Goal: Use online tool/utility: Utilize a website feature to perform a specific function

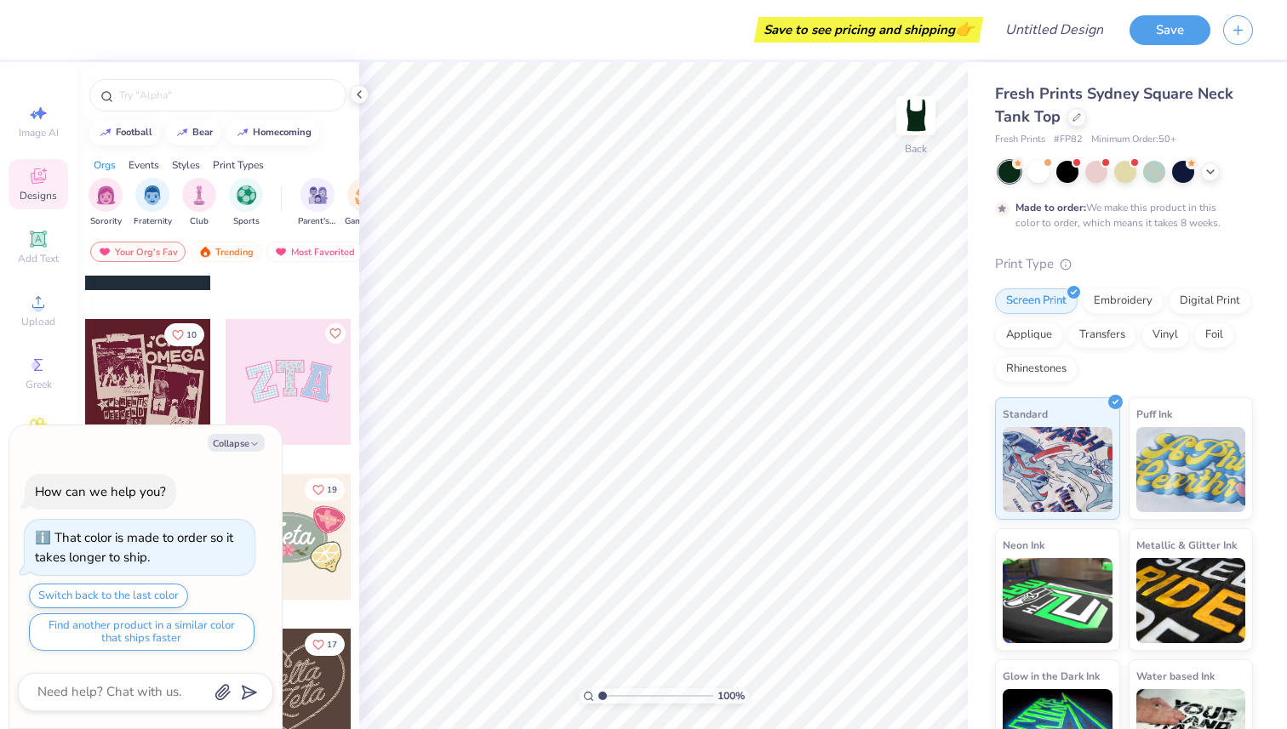
scroll to position [266, 0]
click at [244, 441] on button "Collapse" at bounding box center [236, 443] width 57 height 18
type textarea "x"
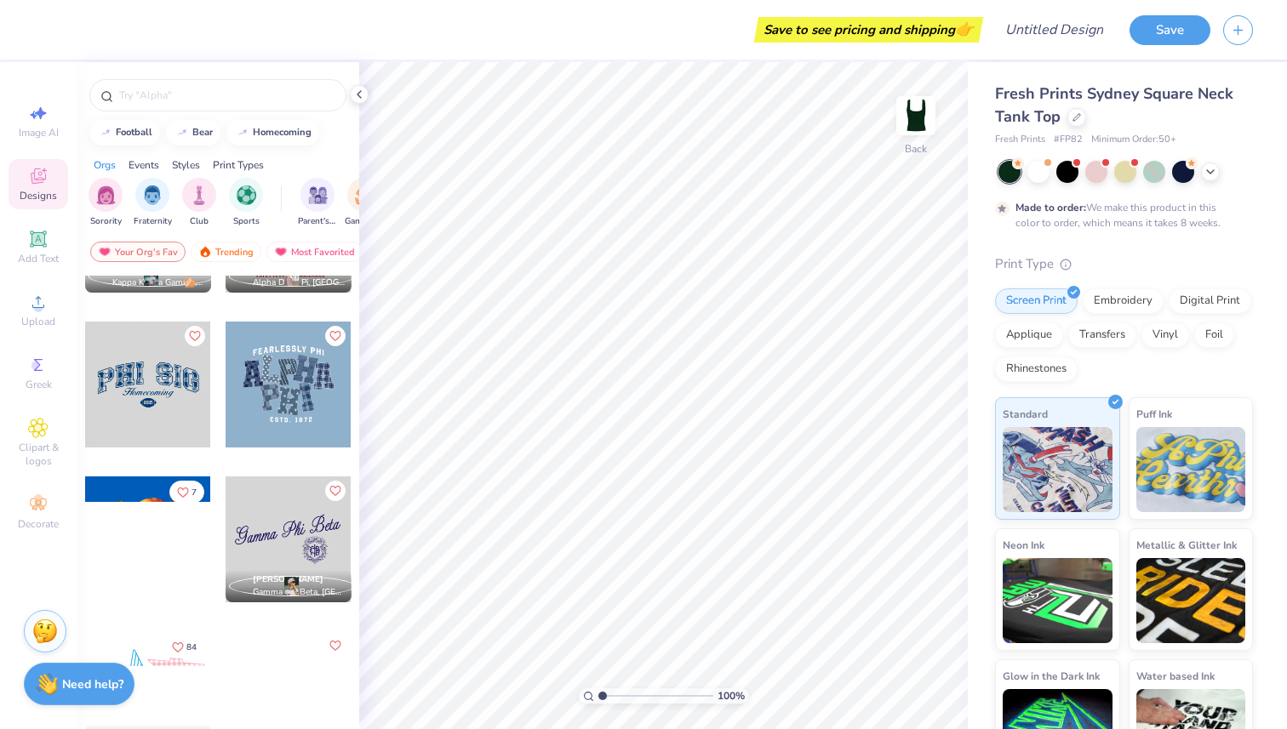
scroll to position [921, 0]
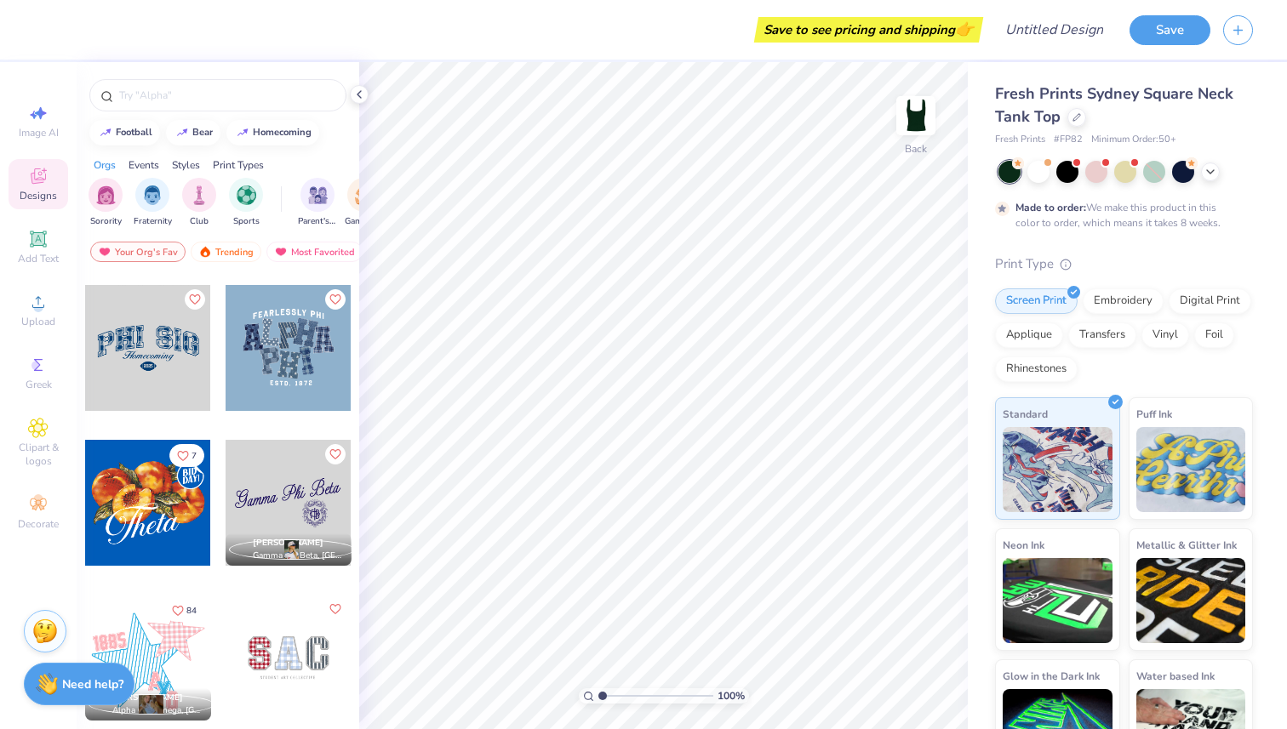
click at [100, 203] on img "filter for Sorority" at bounding box center [106, 196] width 20 height 20
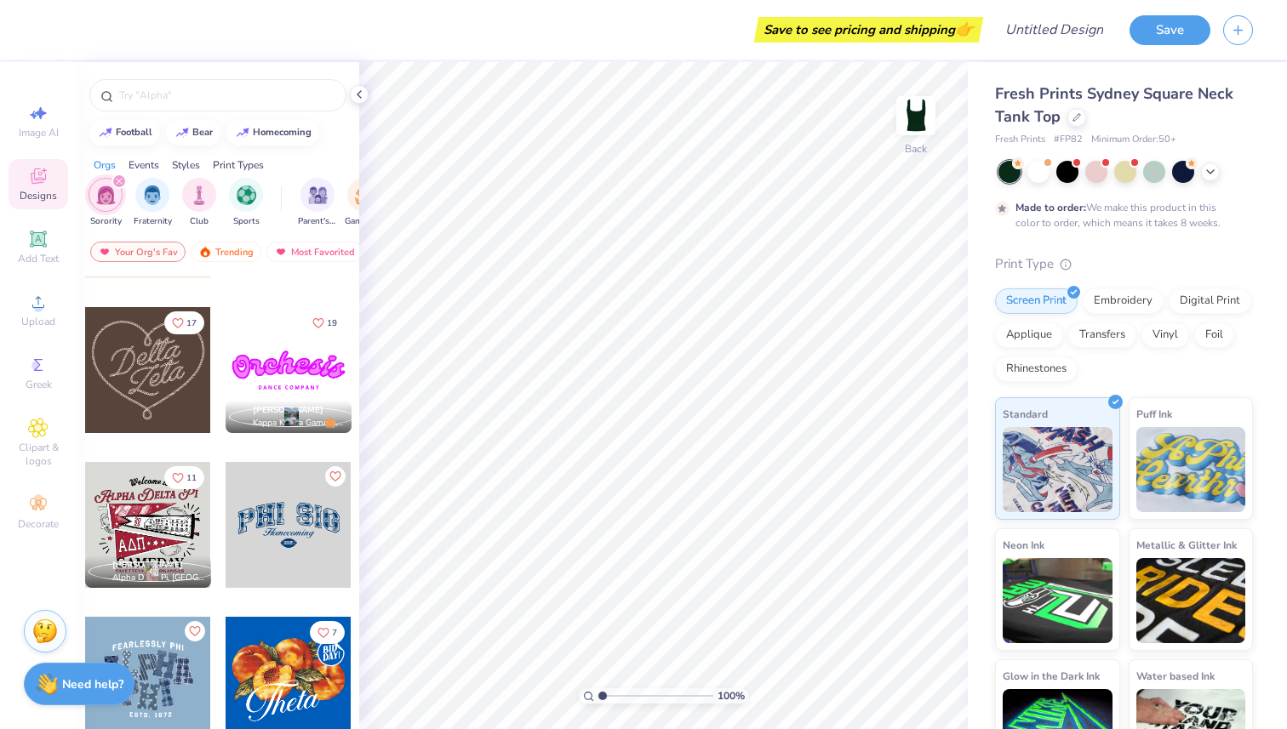
scroll to position [591, 0]
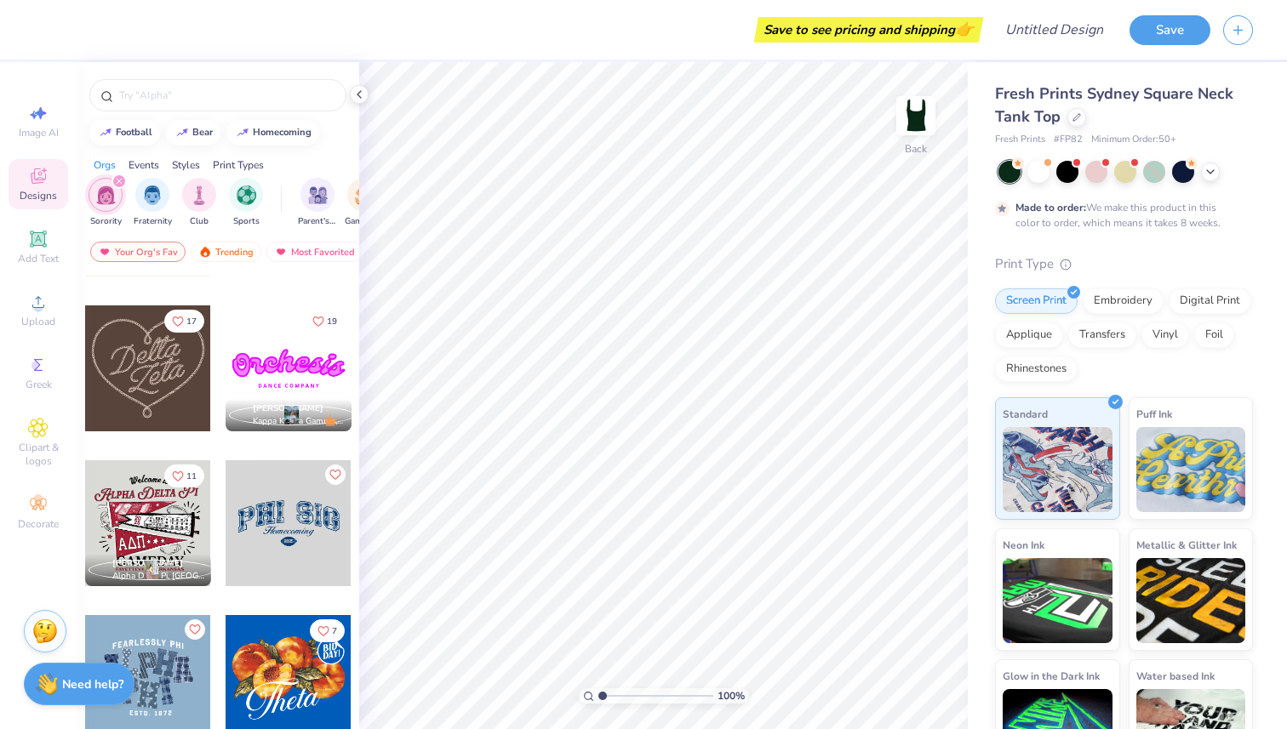
click at [154, 372] on div at bounding box center [148, 369] width 126 height 126
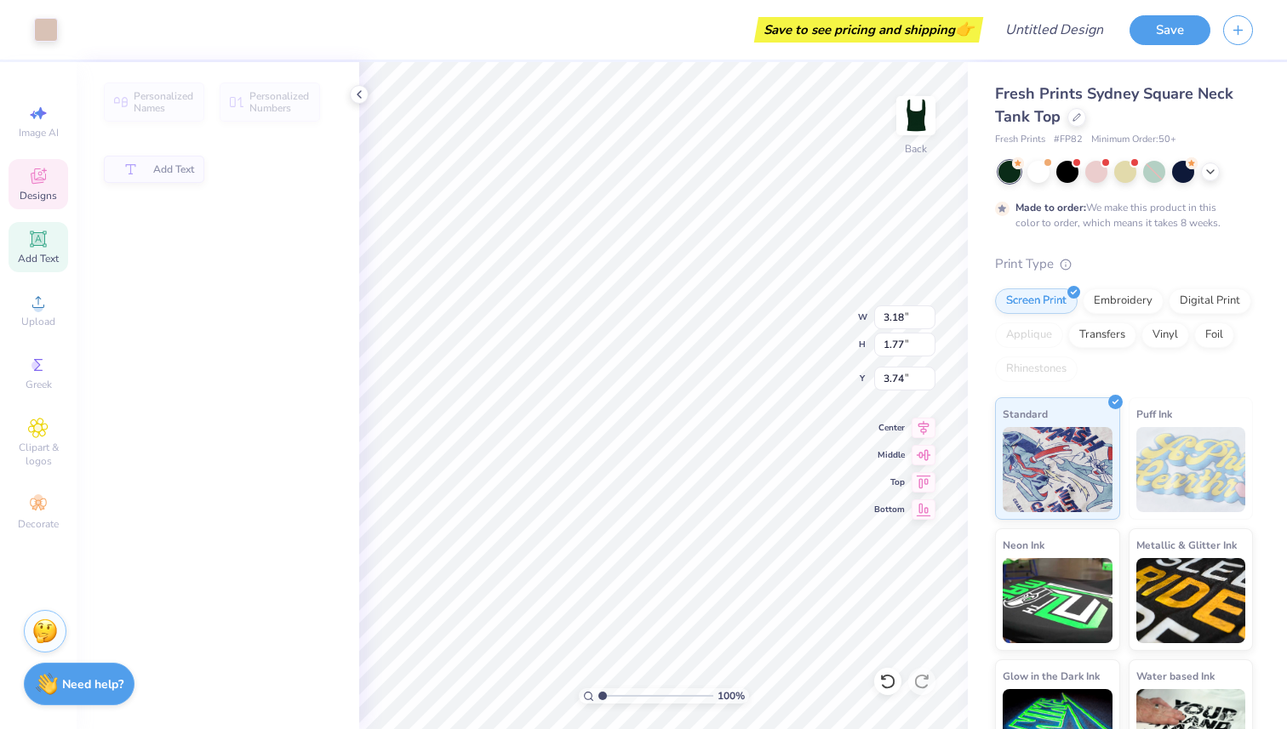
type input "3.18"
type input "1.77"
type input "3.74"
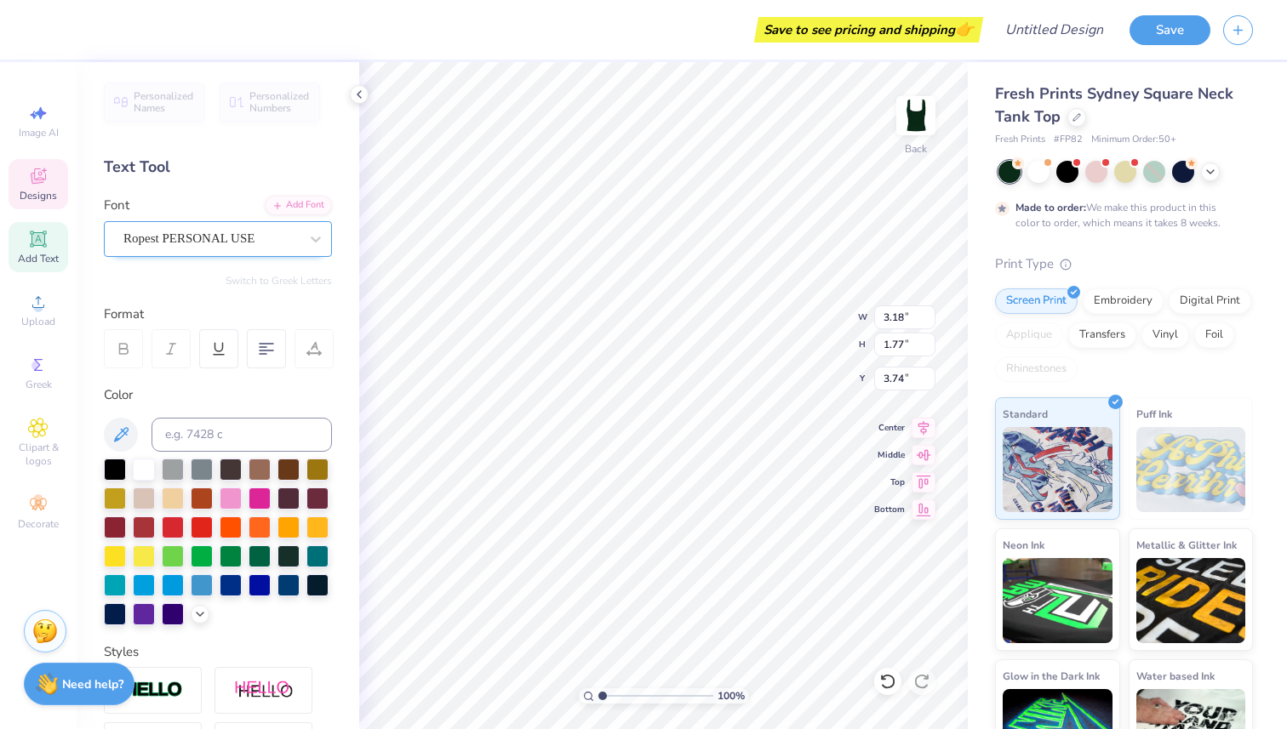
click at [273, 240] on div "Ropest PERSONAL USE" at bounding box center [211, 239] width 179 height 26
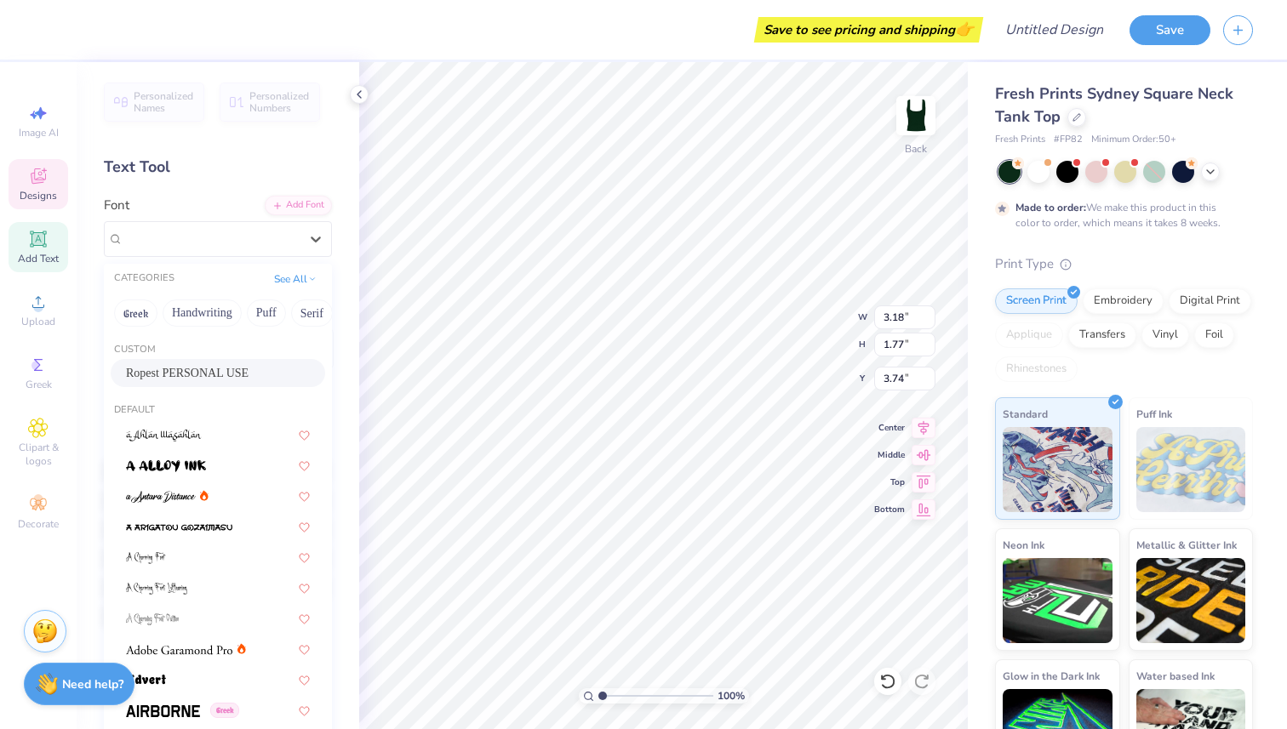
click at [232, 154] on div "Personalized Names Personalized Numbers Text Tool Add Font Font option Ropest P…" at bounding box center [218, 395] width 283 height 667
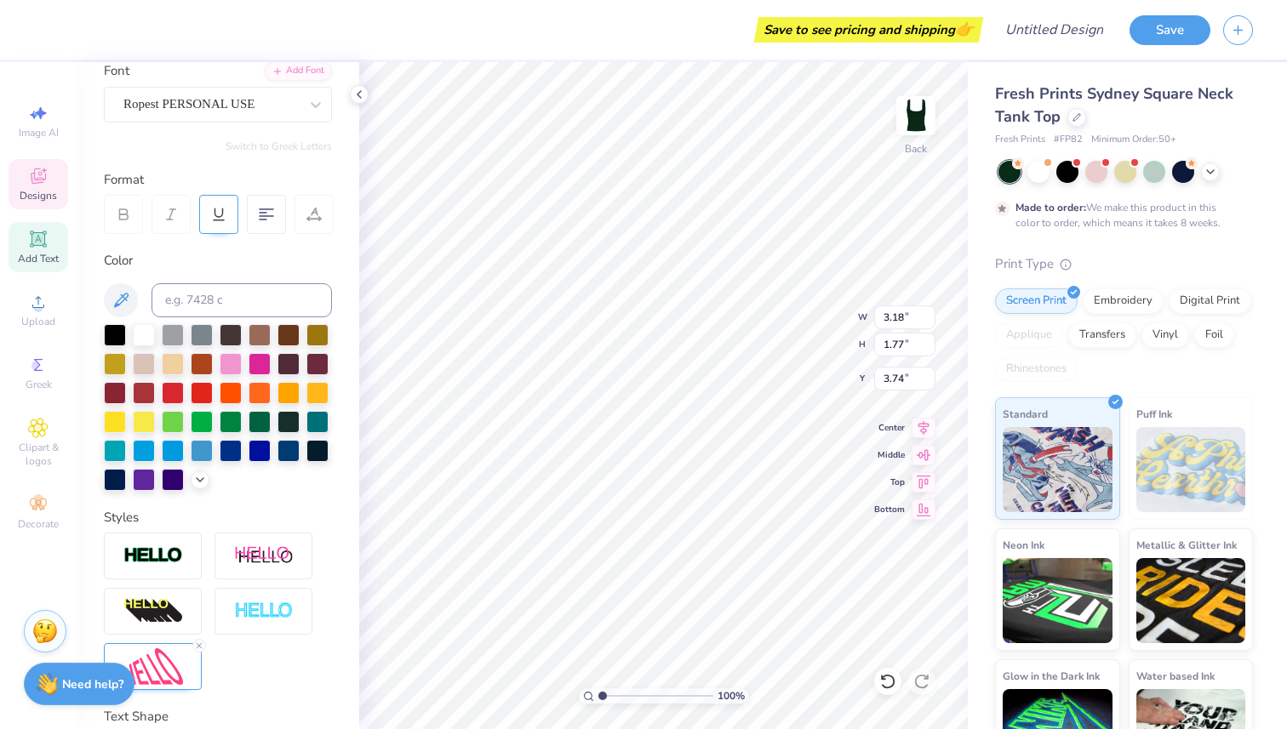
scroll to position [0, 0]
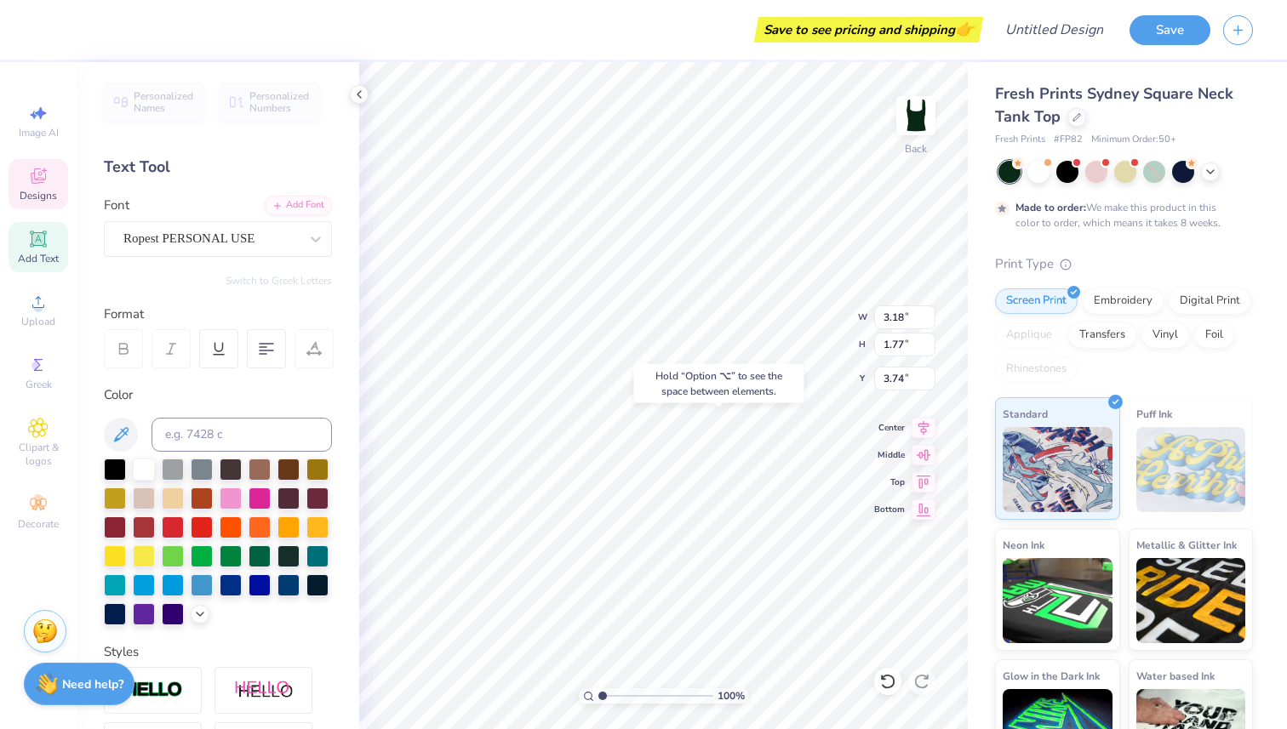
type input "2.51"
type input "1.65"
type input "4.68"
type input "3.18"
type input "1.77"
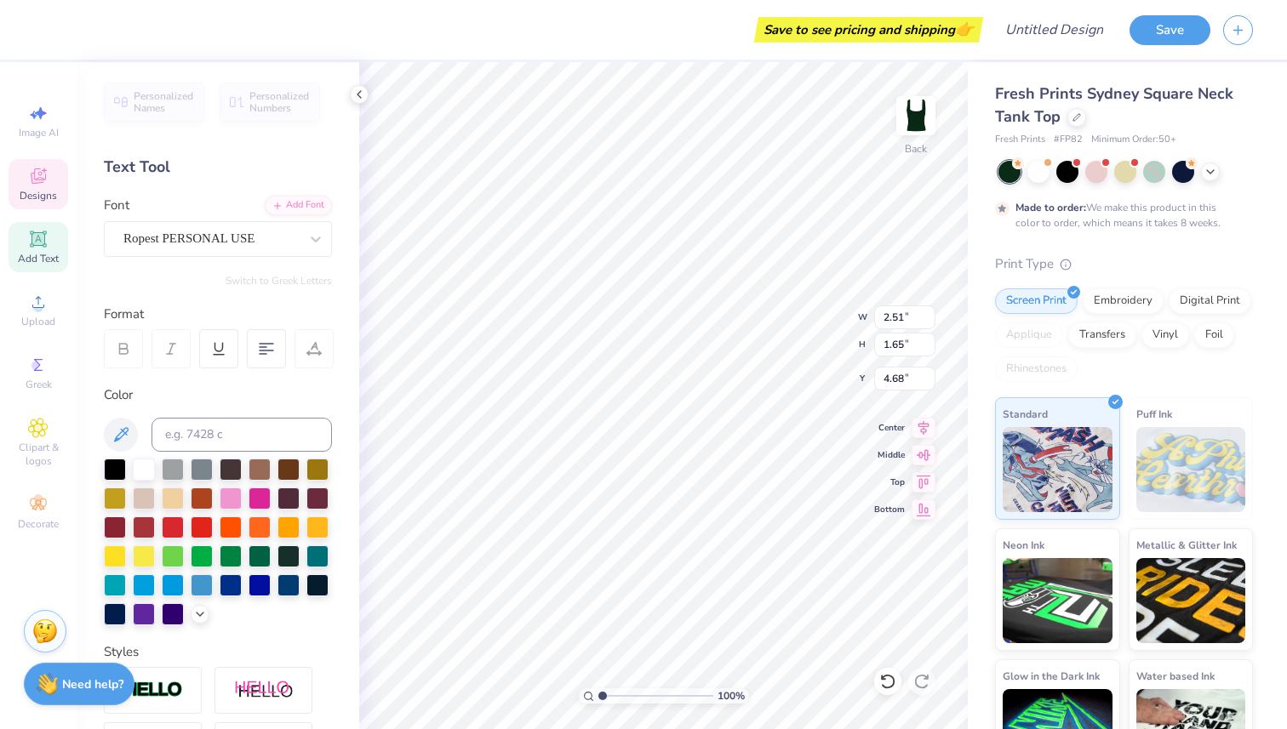
type input "3.74"
type textarea "elta"
type textarea "Alpha Epsilon Phi"
type input "5.00"
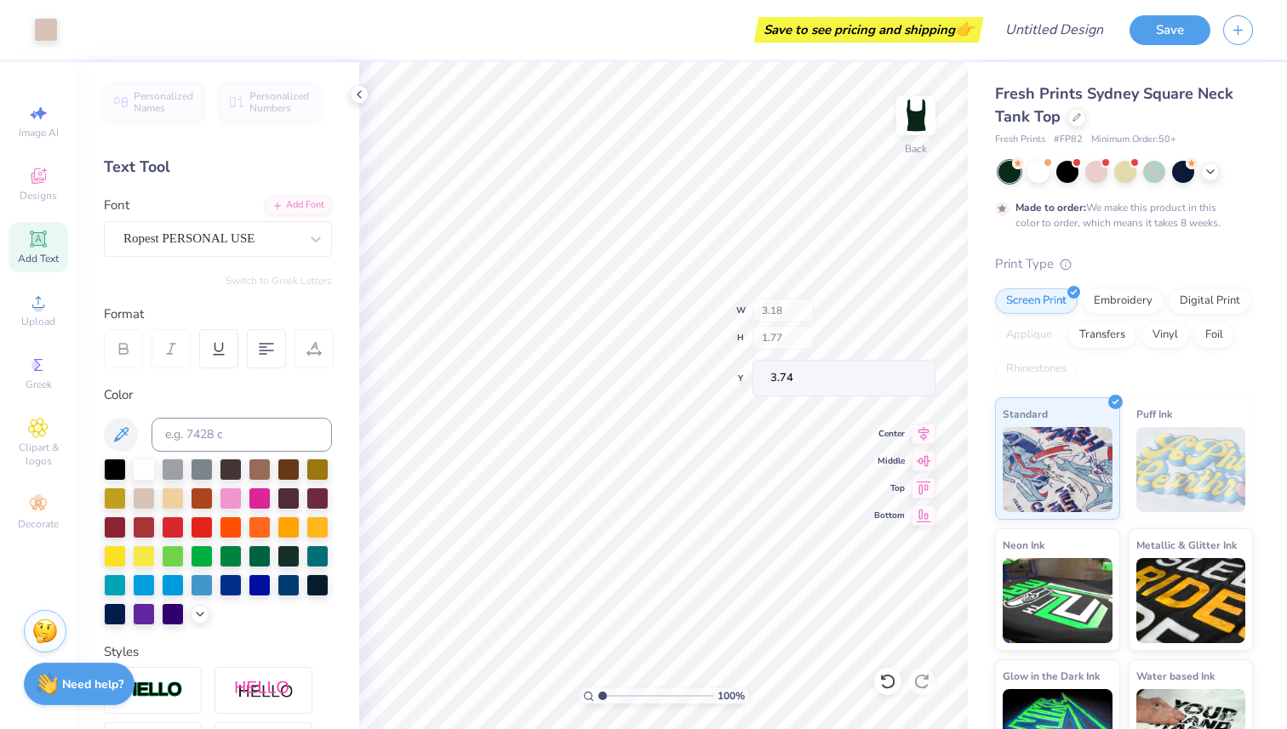
type input "4.40"
type input "3.00"
type textarea "PHi"
type input "3.19"
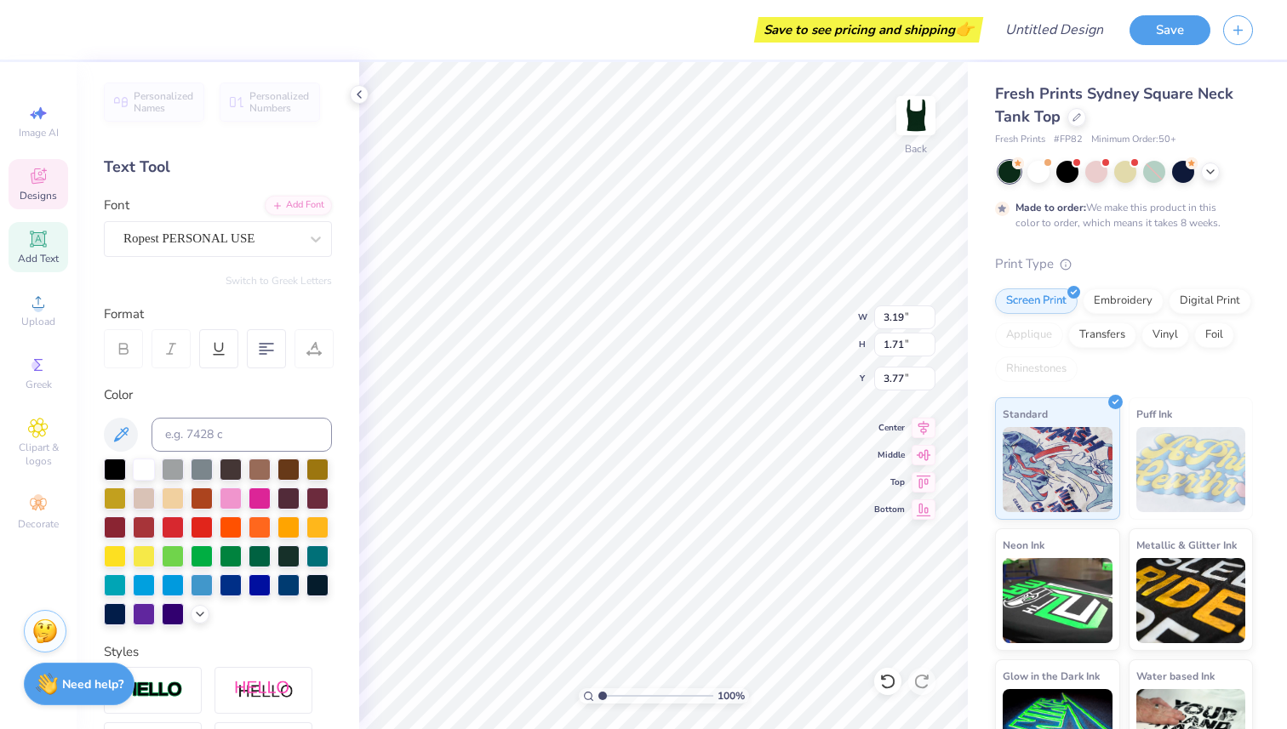
type input "1.71"
type input "3.77"
type input "2.50"
type input "2.08"
type input "4.44"
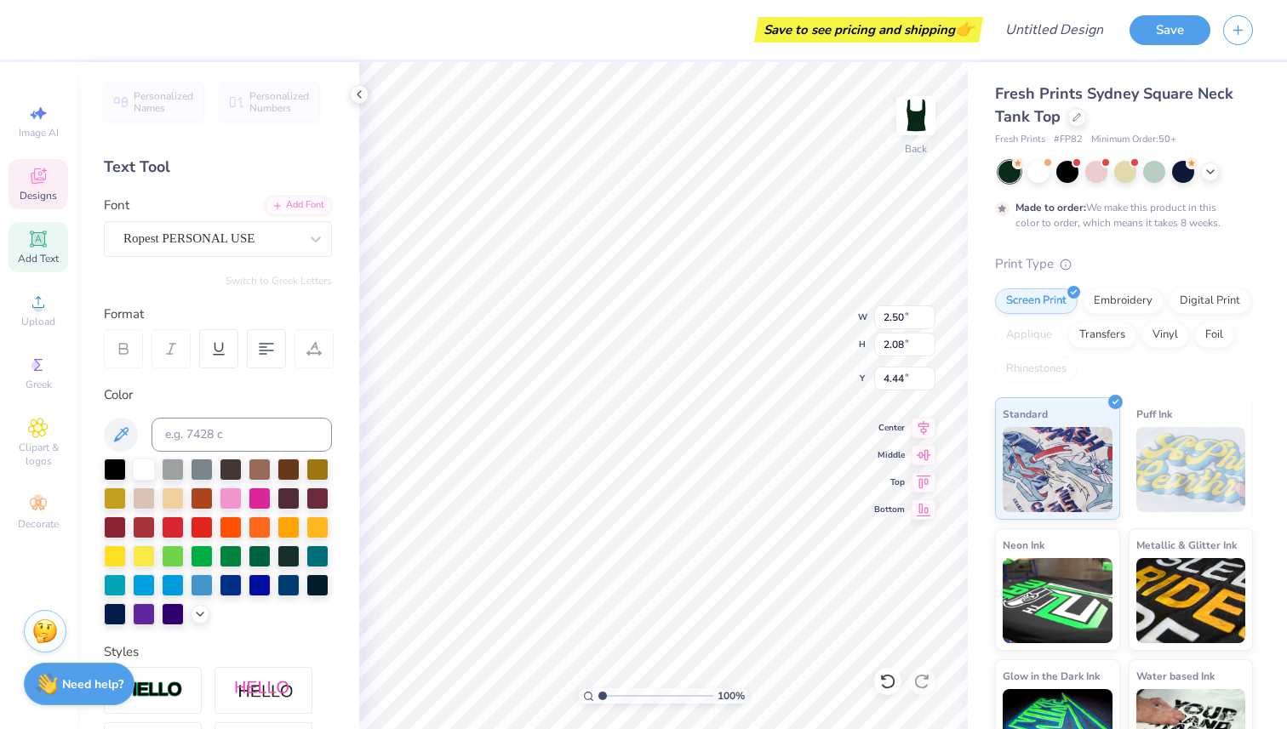
type input "3.19"
type input "1.71"
type input "3.77"
click at [29, 375] on div "Greek" at bounding box center [39, 373] width 60 height 50
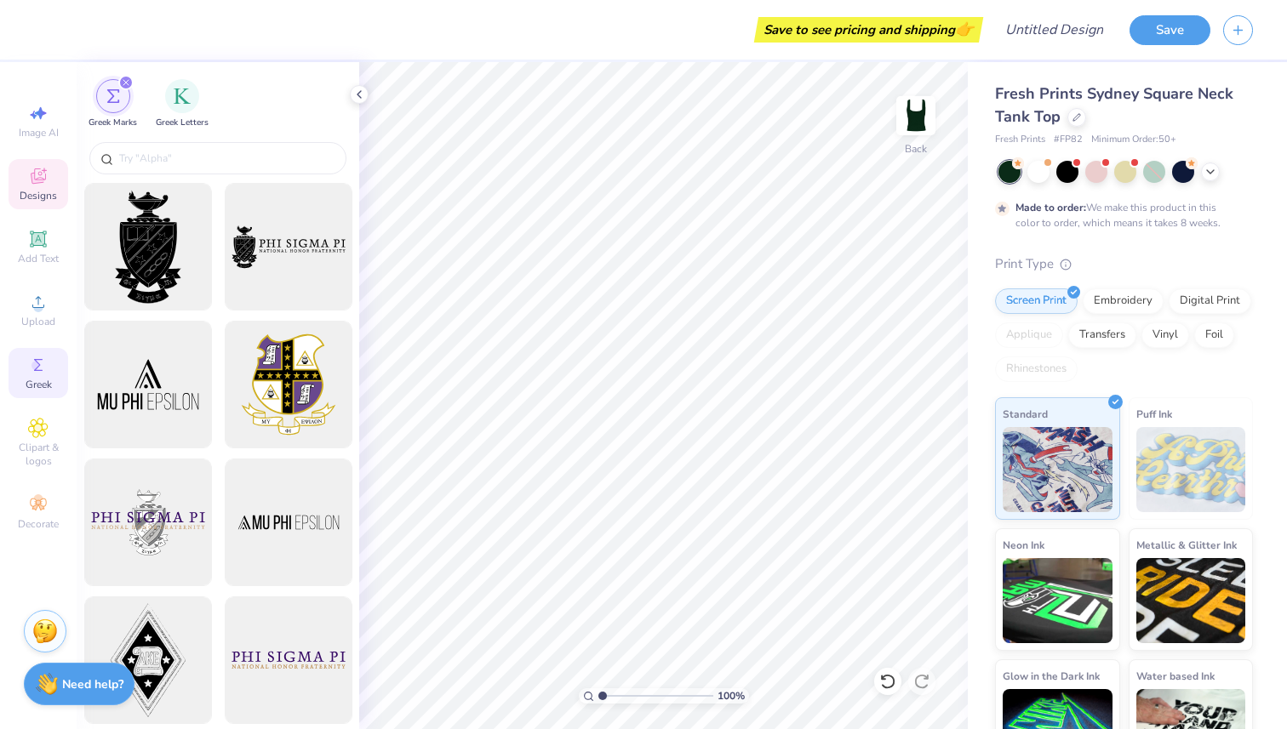
click at [41, 197] on span "Designs" at bounding box center [38, 196] width 37 height 14
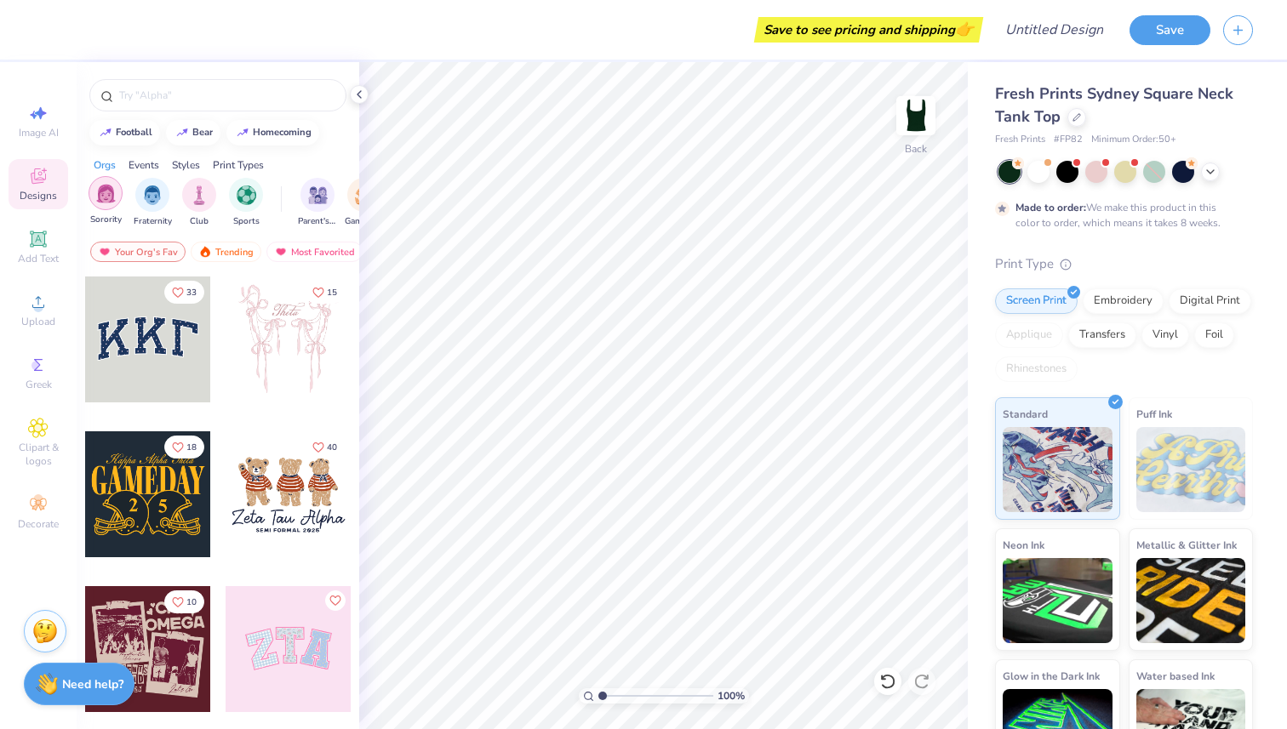
click at [112, 197] on img "filter for Sorority" at bounding box center [106, 194] width 20 height 20
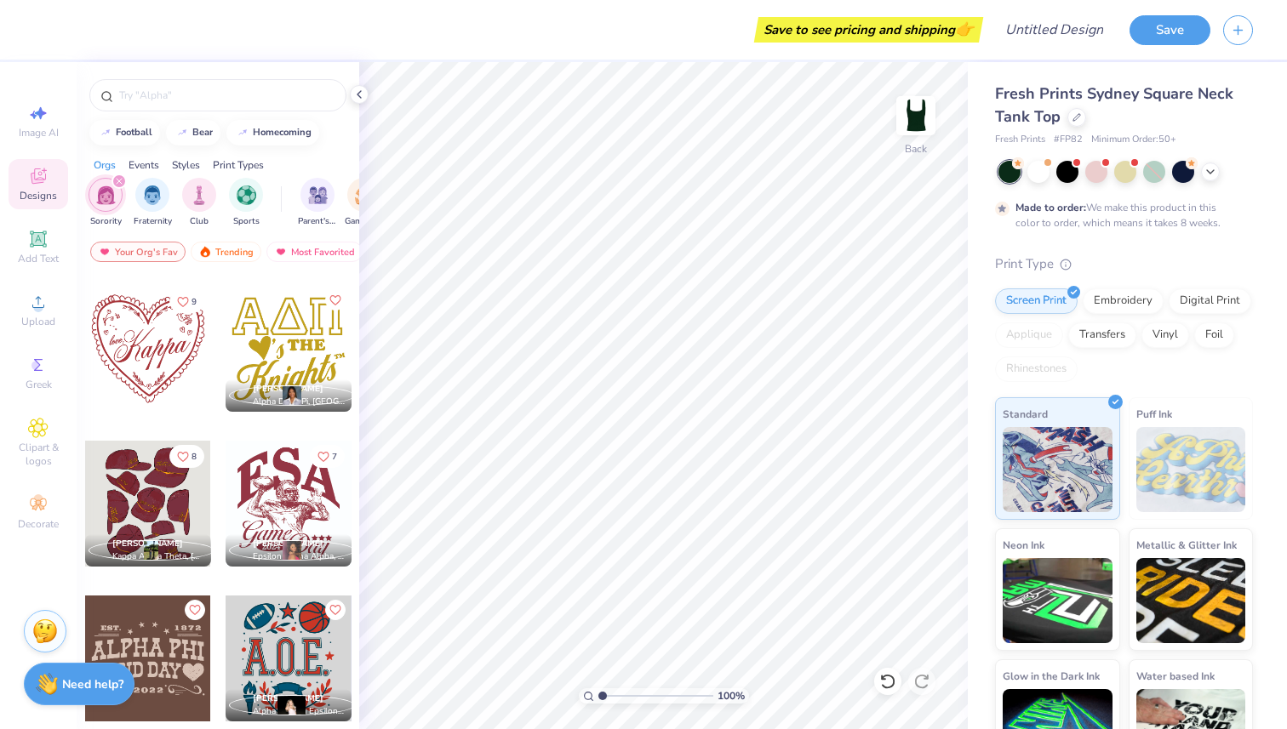
scroll to position [6193, 0]
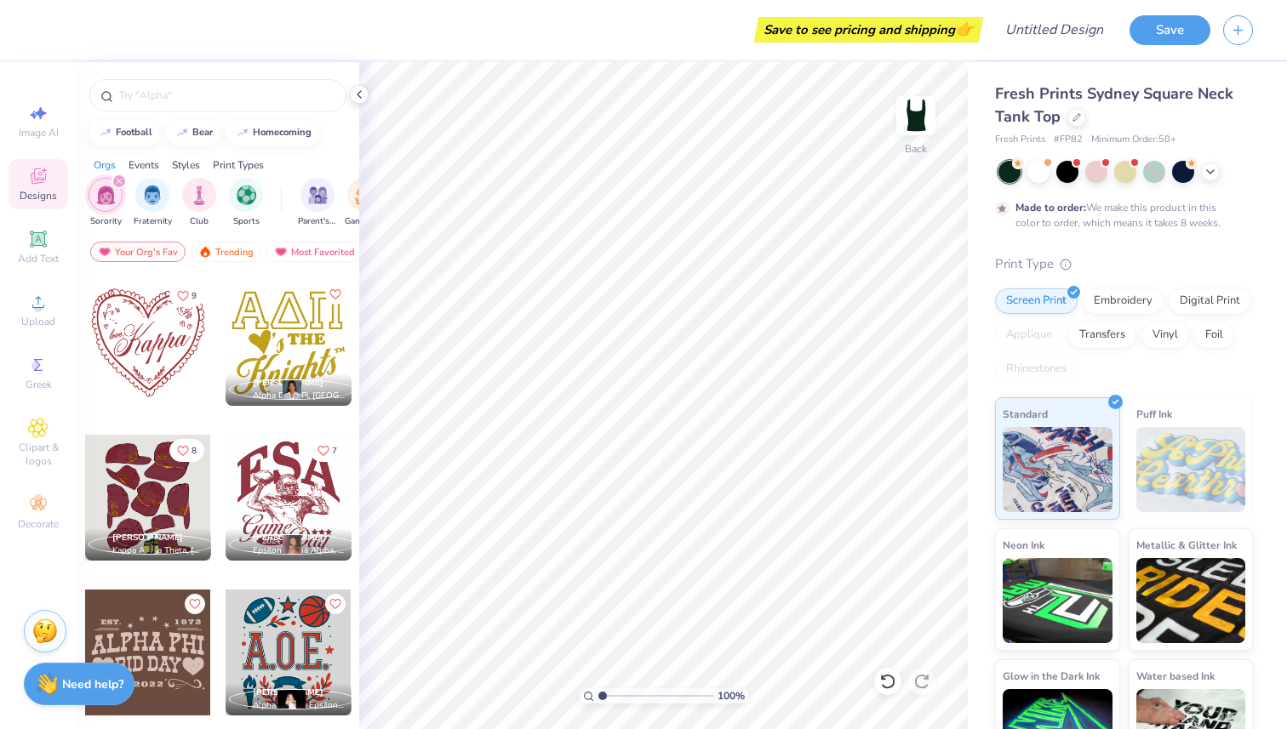
click at [135, 373] on div at bounding box center [148, 343] width 126 height 126
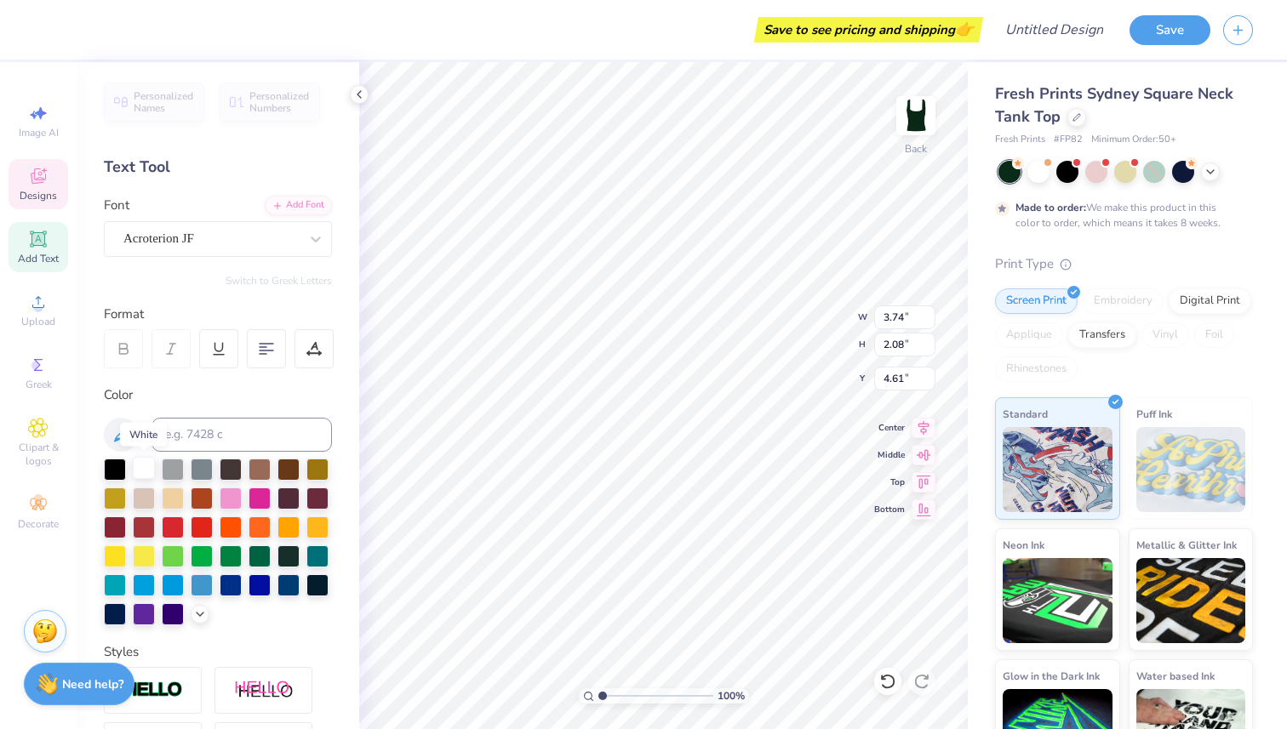
click at [147, 468] on div at bounding box center [144, 468] width 22 height 22
type input "5.51"
type input "5.29"
type input "3.00"
click at [146, 470] on div at bounding box center [144, 468] width 22 height 22
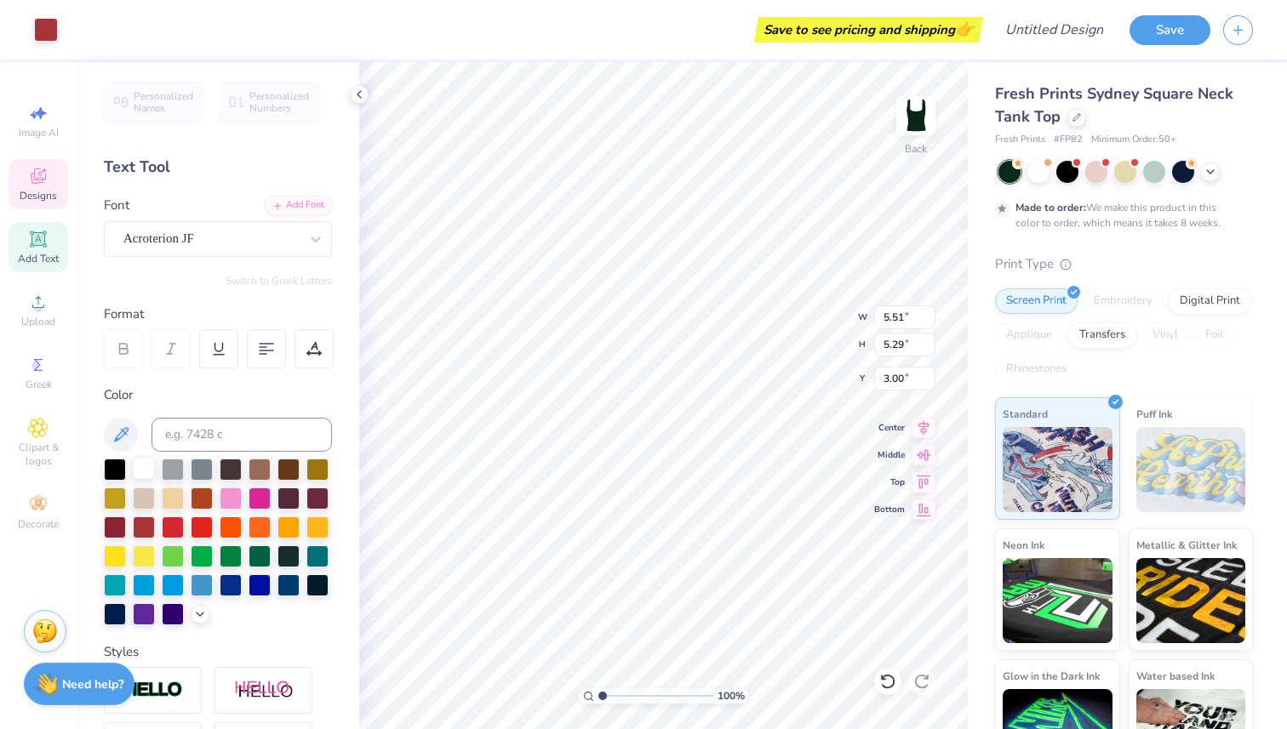
click at [144, 471] on div at bounding box center [144, 468] width 22 height 22
click at [140, 470] on div at bounding box center [144, 468] width 22 height 22
click at [142, 465] on div at bounding box center [144, 468] width 22 height 22
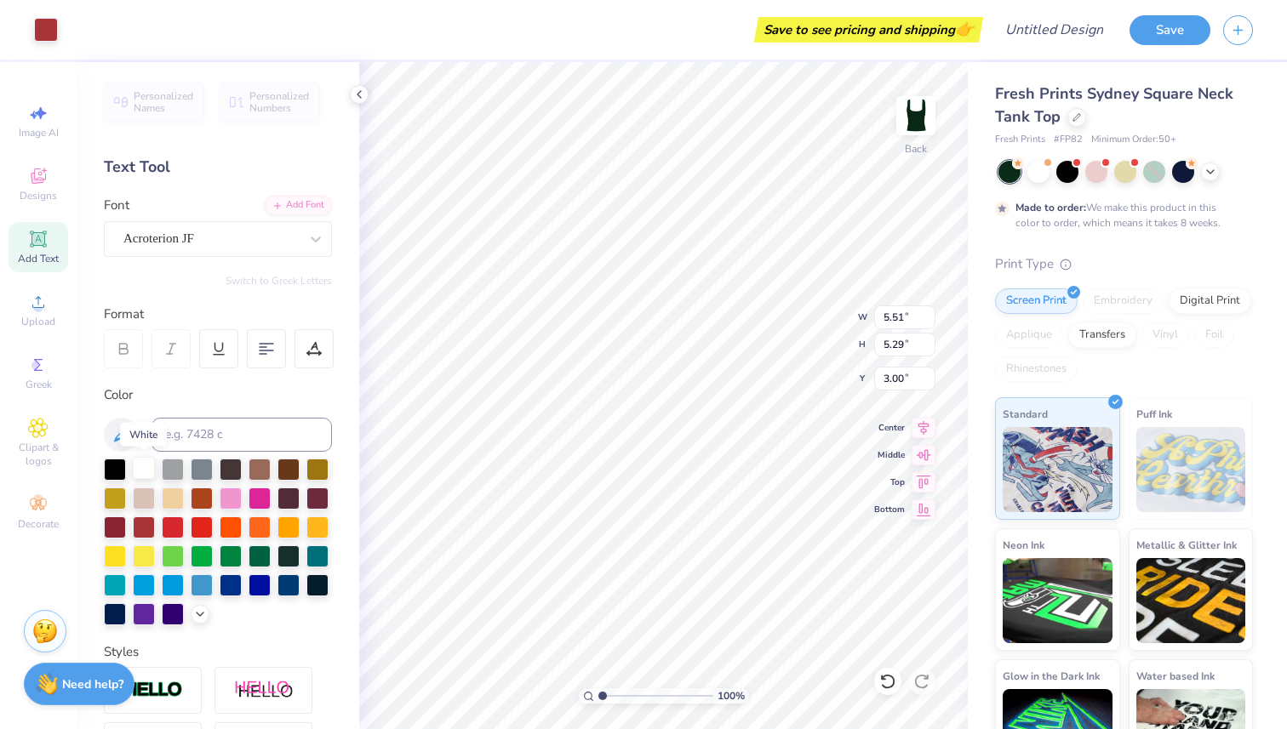
click at [151, 468] on div at bounding box center [144, 468] width 22 height 22
click at [149, 468] on div at bounding box center [144, 468] width 22 height 22
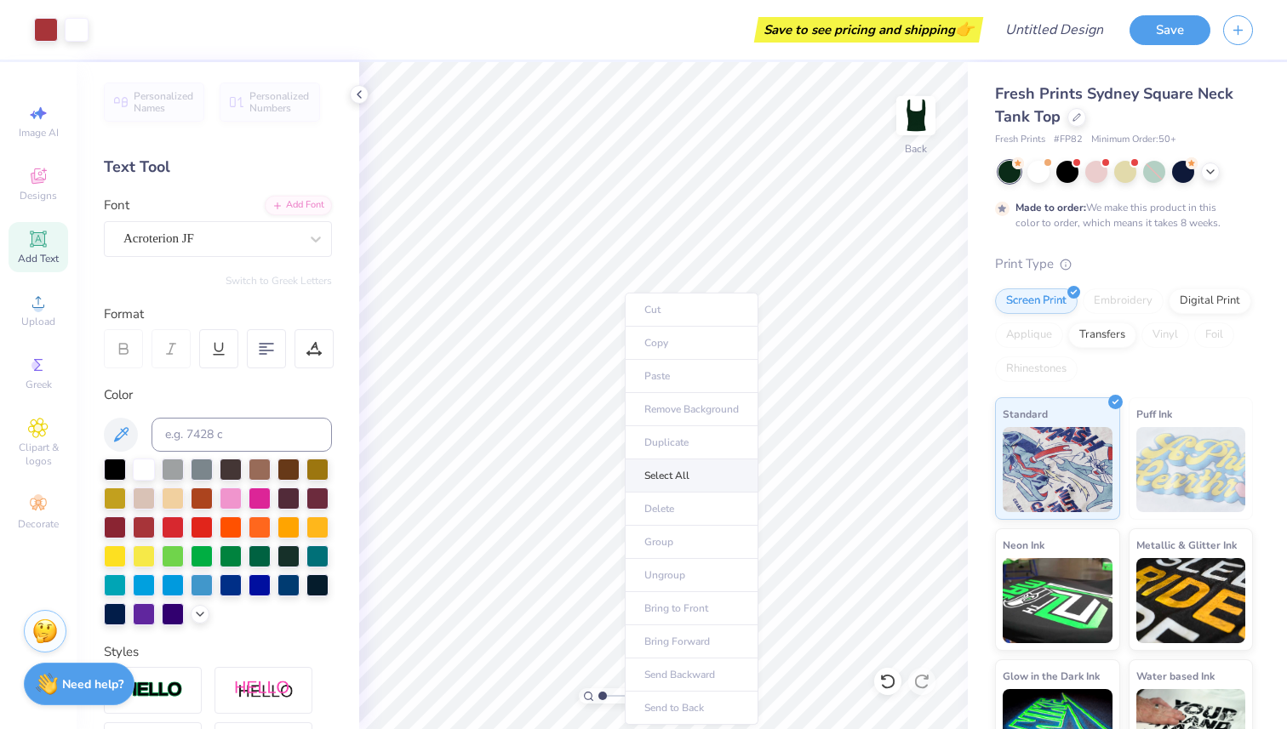
click at [684, 476] on li "Select All" at bounding box center [692, 476] width 134 height 33
click at [146, 466] on div at bounding box center [144, 470] width 22 height 22
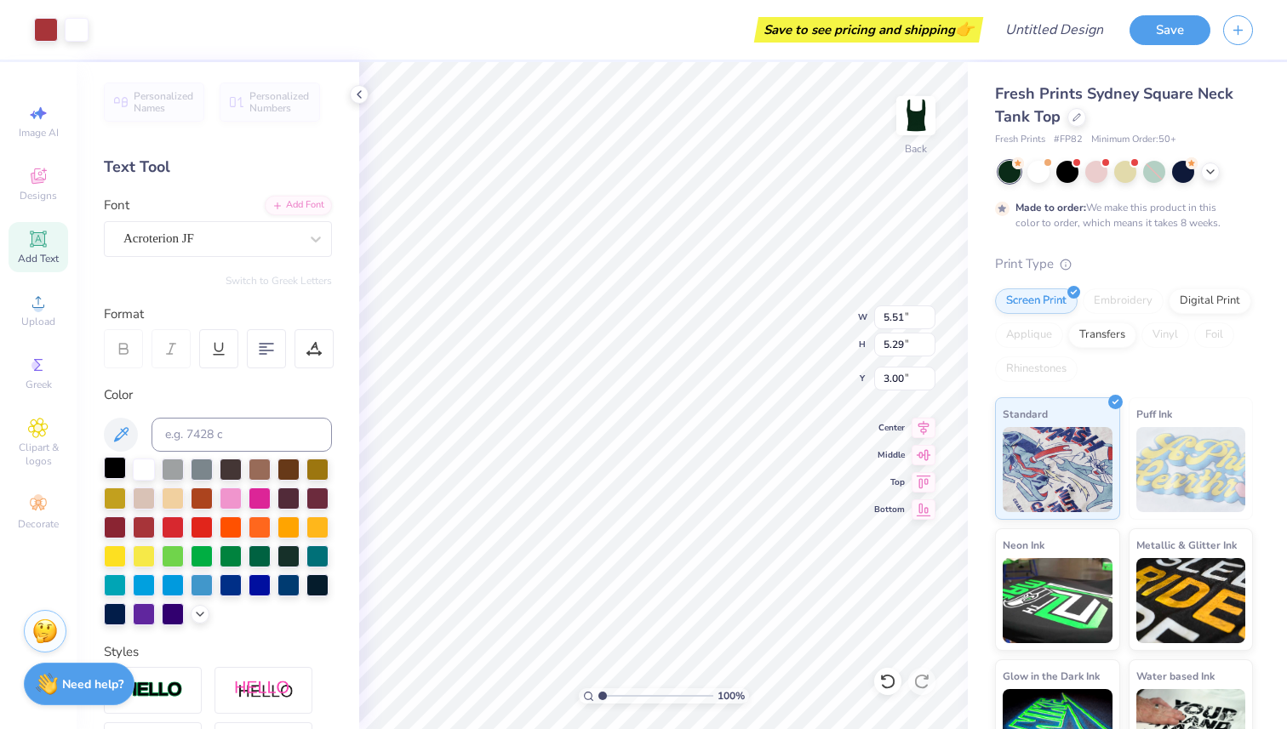
click at [146, 466] on div at bounding box center [144, 470] width 22 height 22
click at [145, 468] on div at bounding box center [144, 470] width 22 height 22
click at [146, 468] on div at bounding box center [144, 470] width 22 height 22
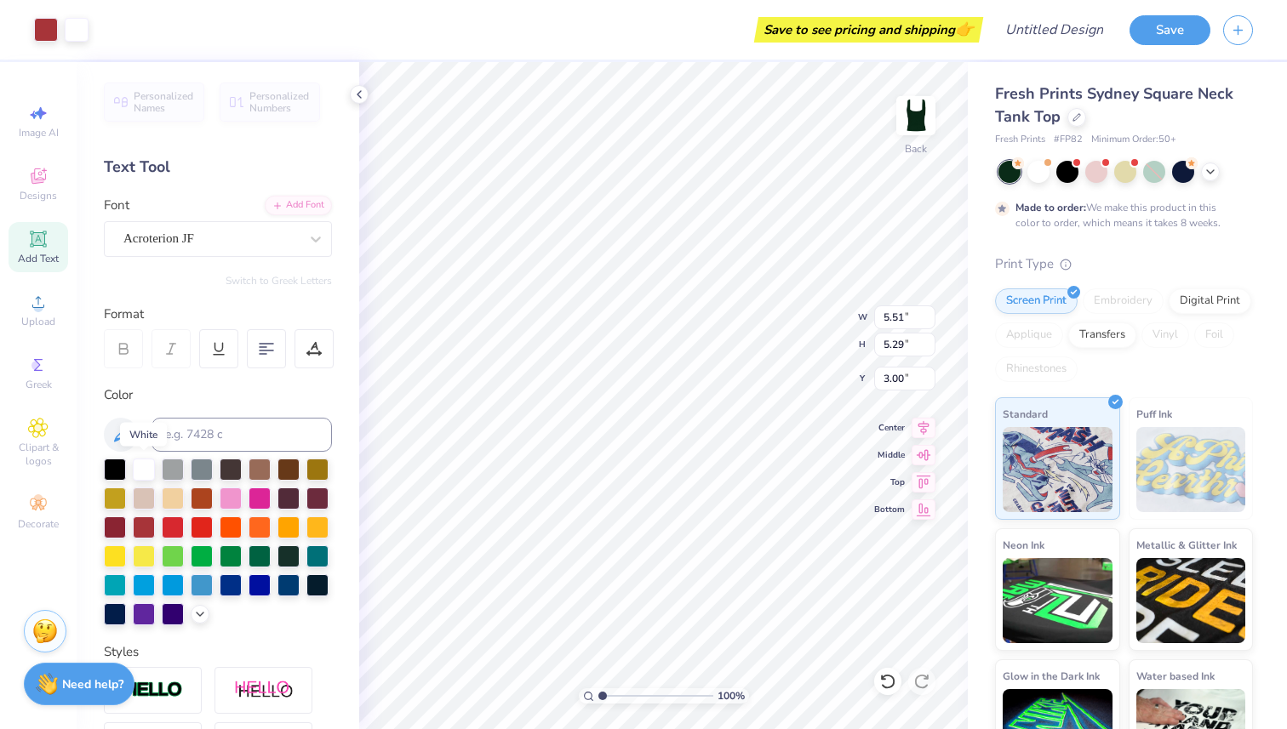
drag, startPoint x: 118, startPoint y: 464, endPoint x: 206, endPoint y: 312, distance: 175.8
click at [118, 464] on div at bounding box center [115, 470] width 22 height 22
click at [151, 462] on div at bounding box center [144, 470] width 22 height 22
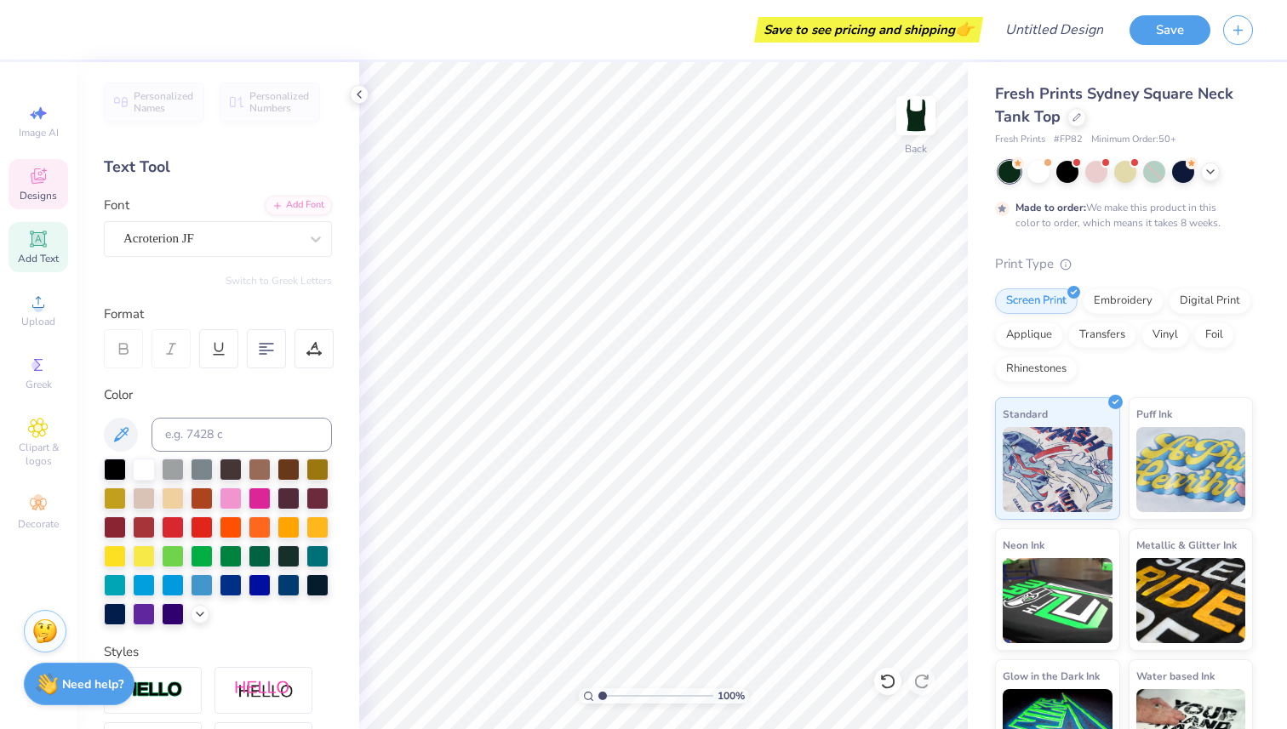
click at [40, 175] on icon at bounding box center [38, 176] width 20 height 20
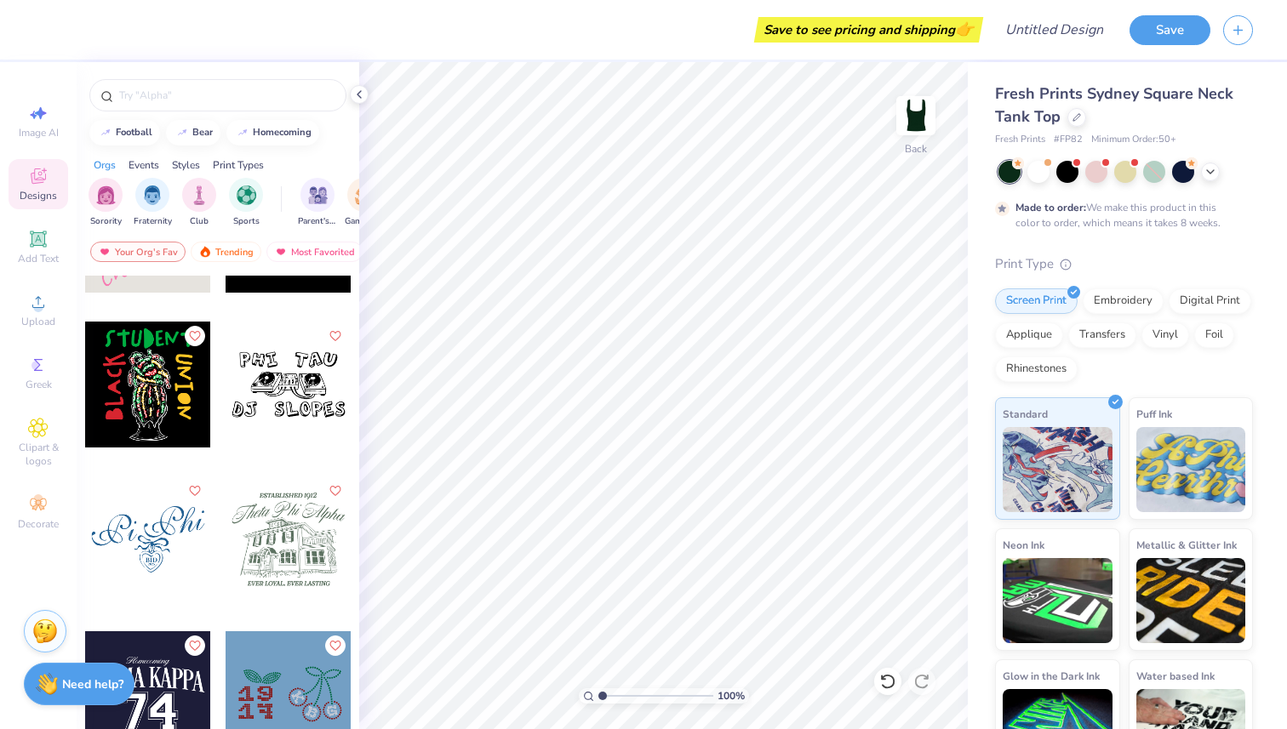
scroll to position [15132, 0]
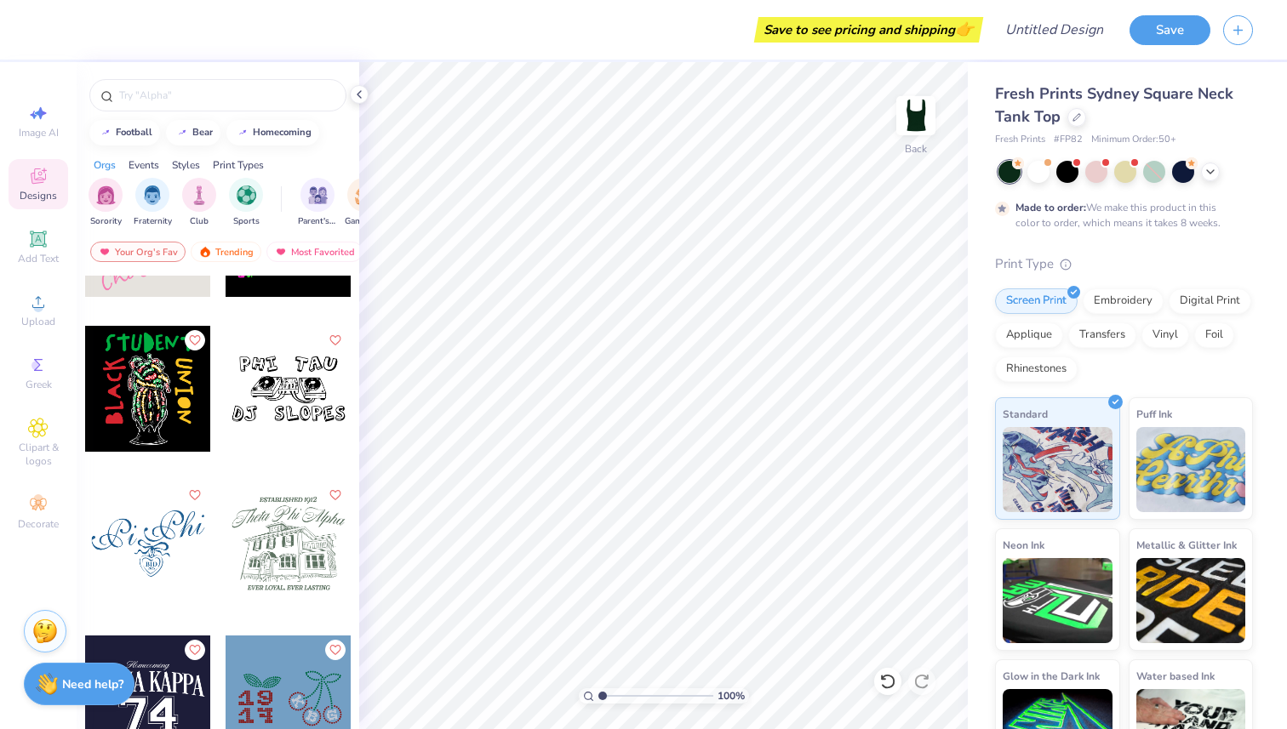
click at [277, 529] on div at bounding box center [289, 544] width 126 height 126
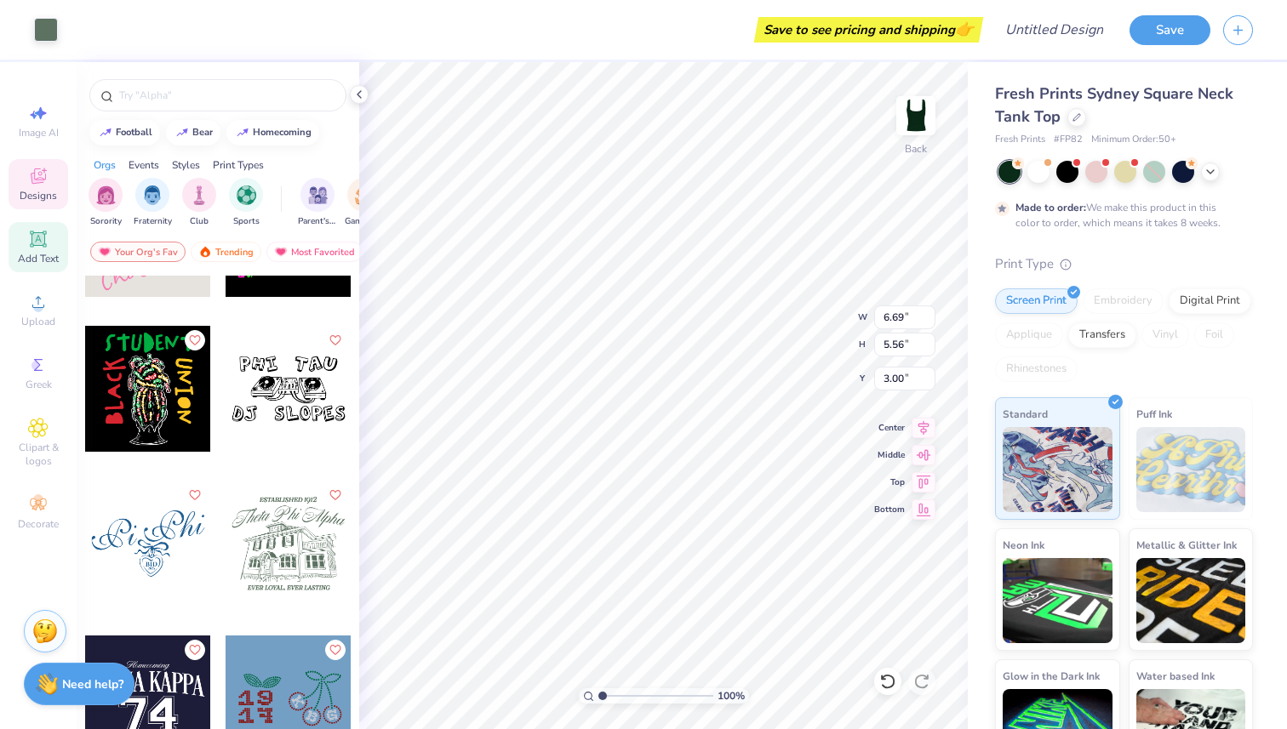
click at [44, 249] on icon at bounding box center [38, 239] width 20 height 20
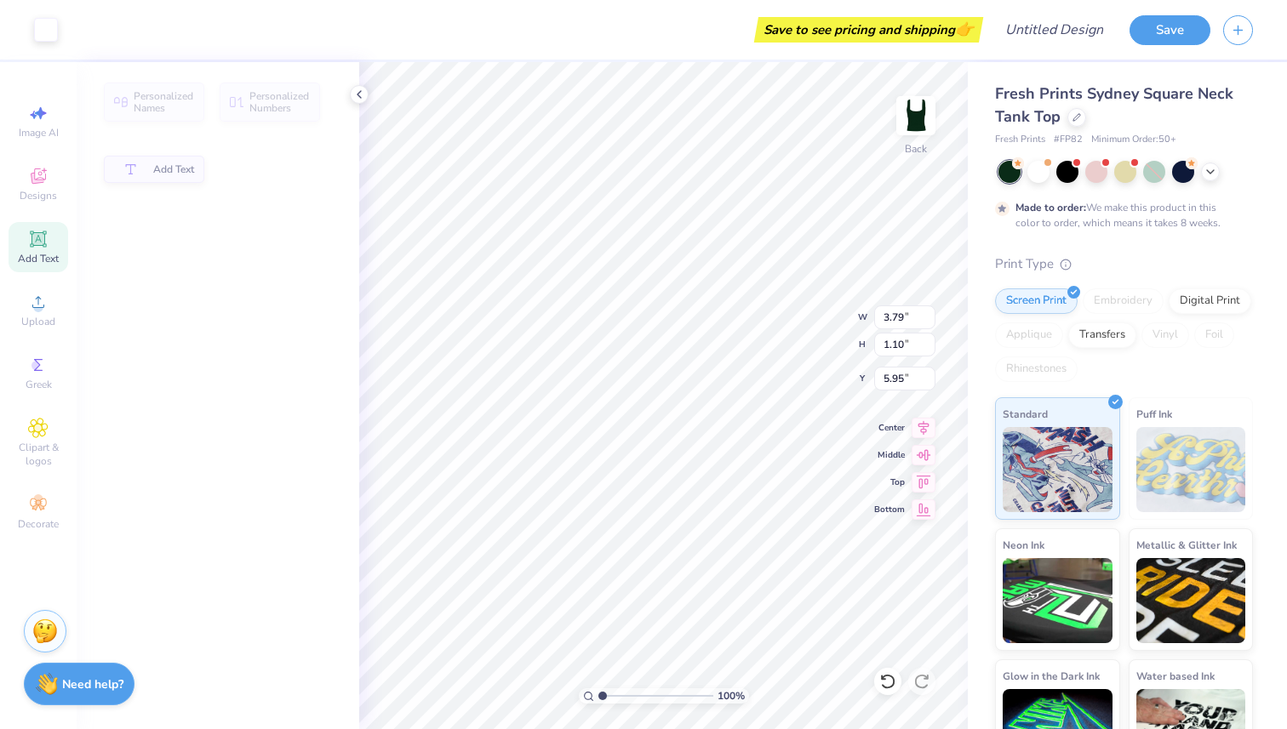
type input "3.79"
type input "1.10"
type input "5.95"
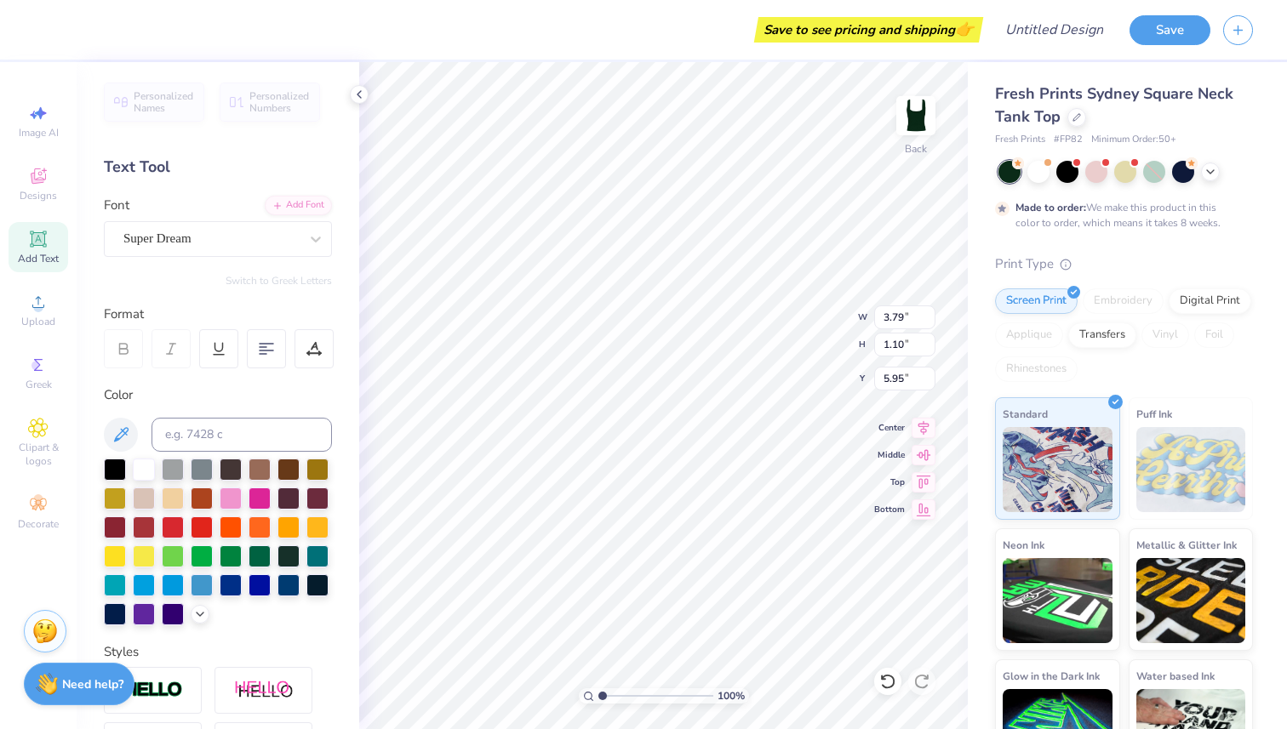
type input "6.69"
type input "5.56"
type input "3.00"
click at [145, 466] on div at bounding box center [144, 468] width 22 height 22
type input "3.79"
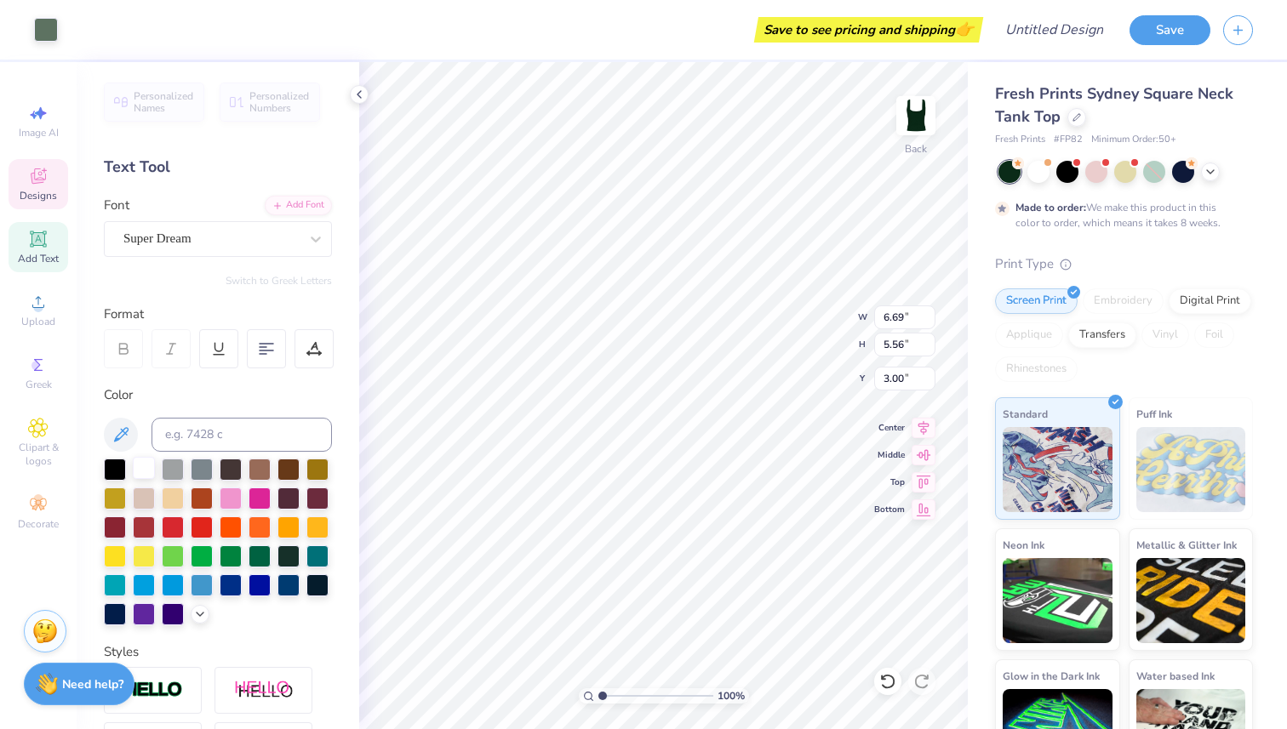
type input "1.10"
type input "5.95"
click at [140, 471] on div at bounding box center [144, 468] width 22 height 22
click at [143, 470] on div at bounding box center [144, 468] width 22 height 22
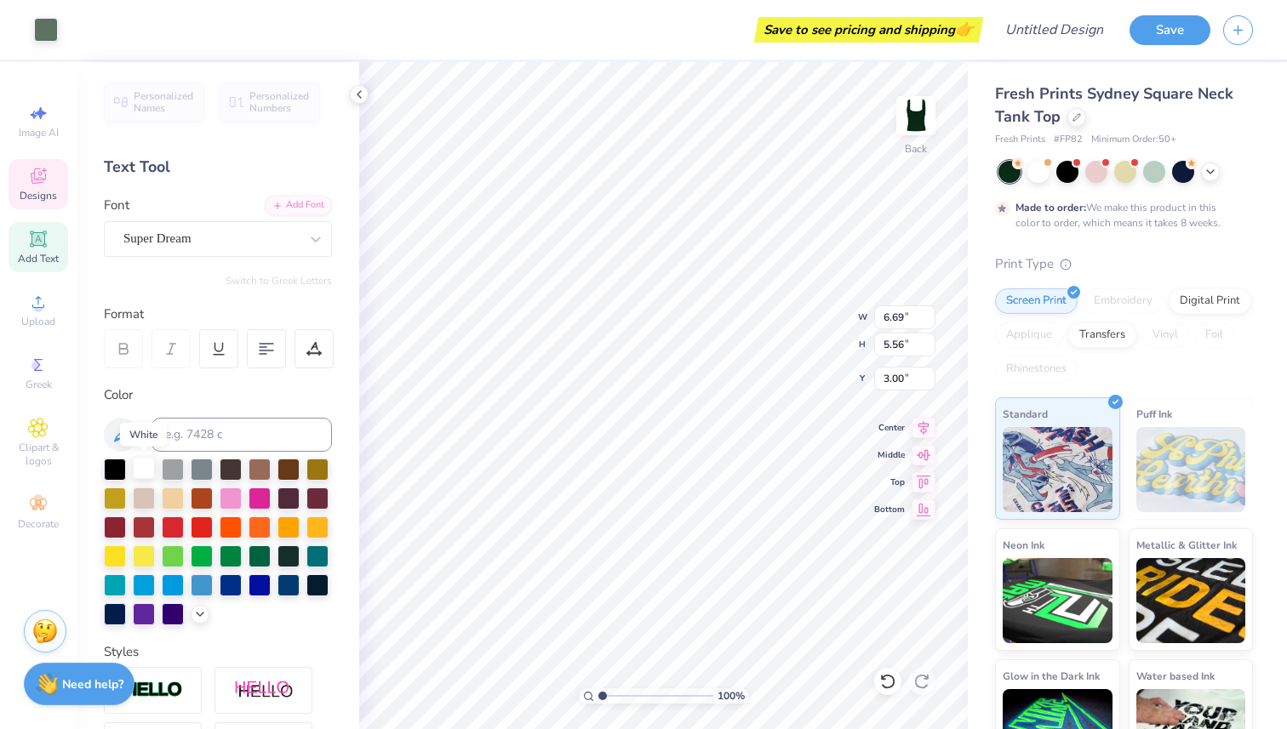
click at [143, 470] on div at bounding box center [144, 468] width 22 height 22
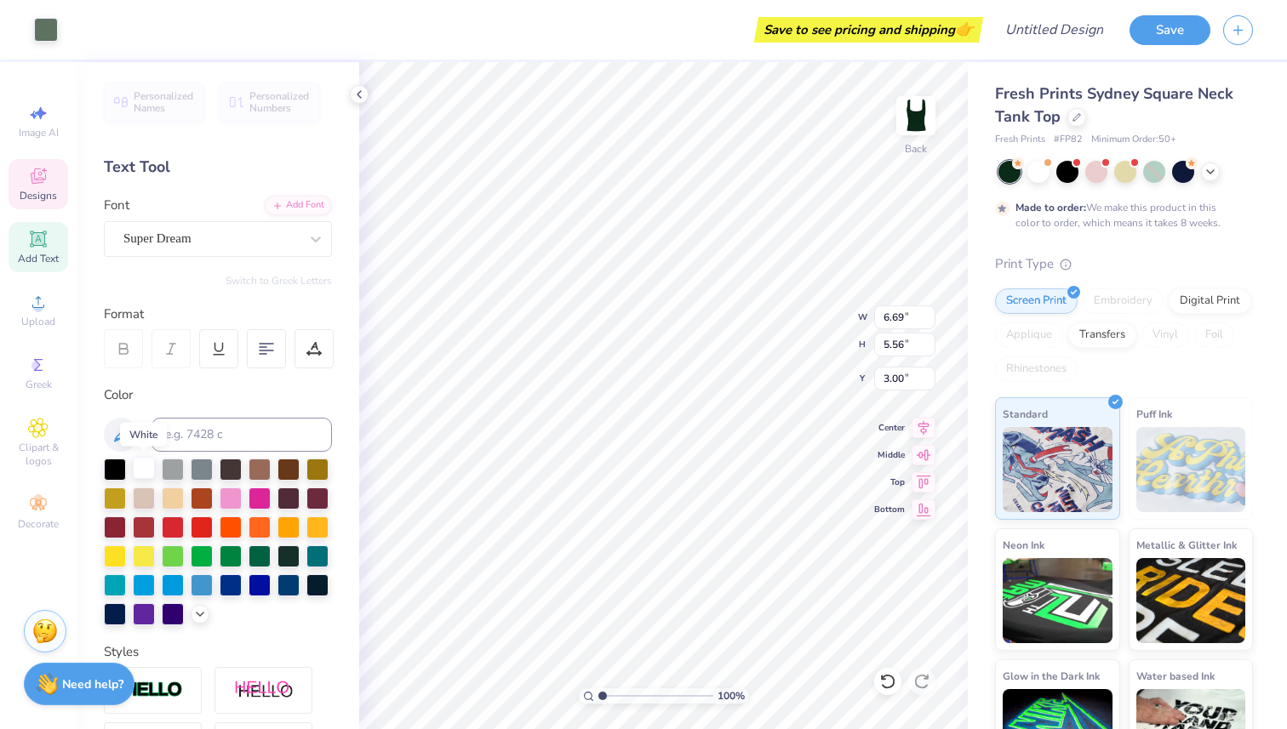
click at [143, 470] on div at bounding box center [144, 468] width 22 height 22
click at [149, 467] on div at bounding box center [144, 468] width 22 height 22
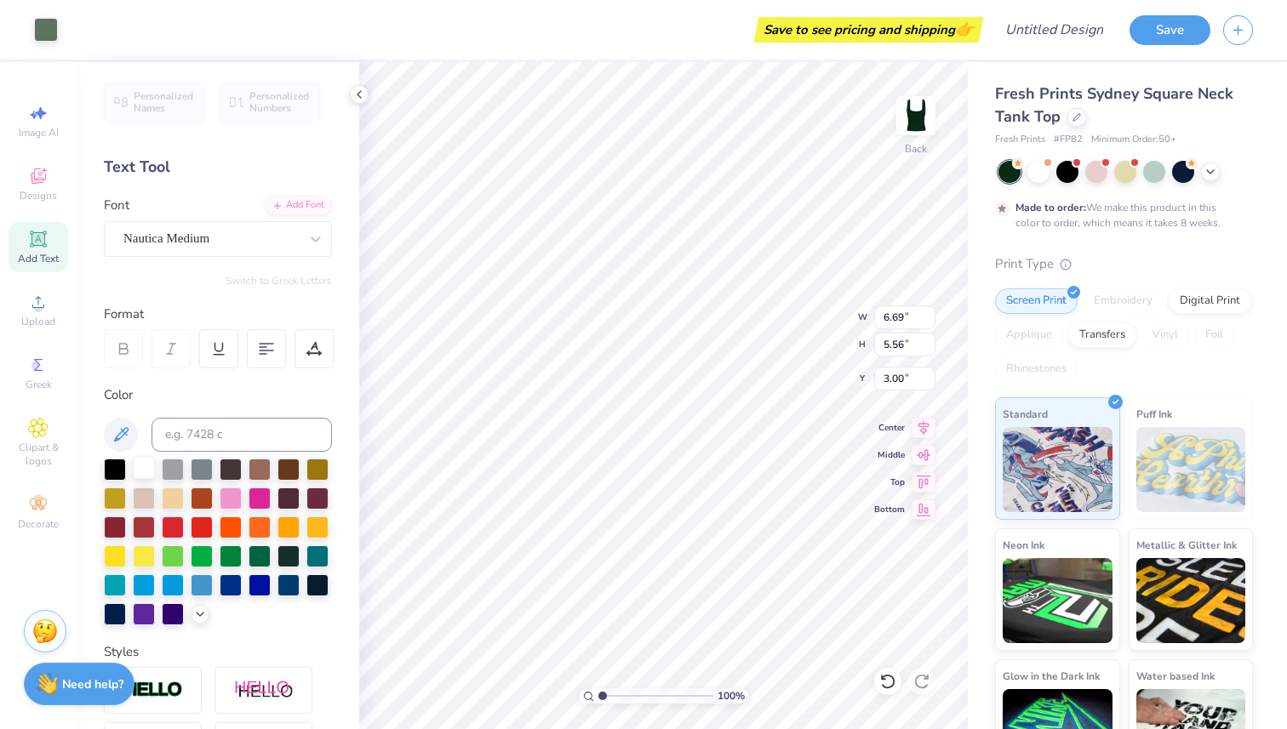
click at [149, 467] on div at bounding box center [144, 468] width 22 height 22
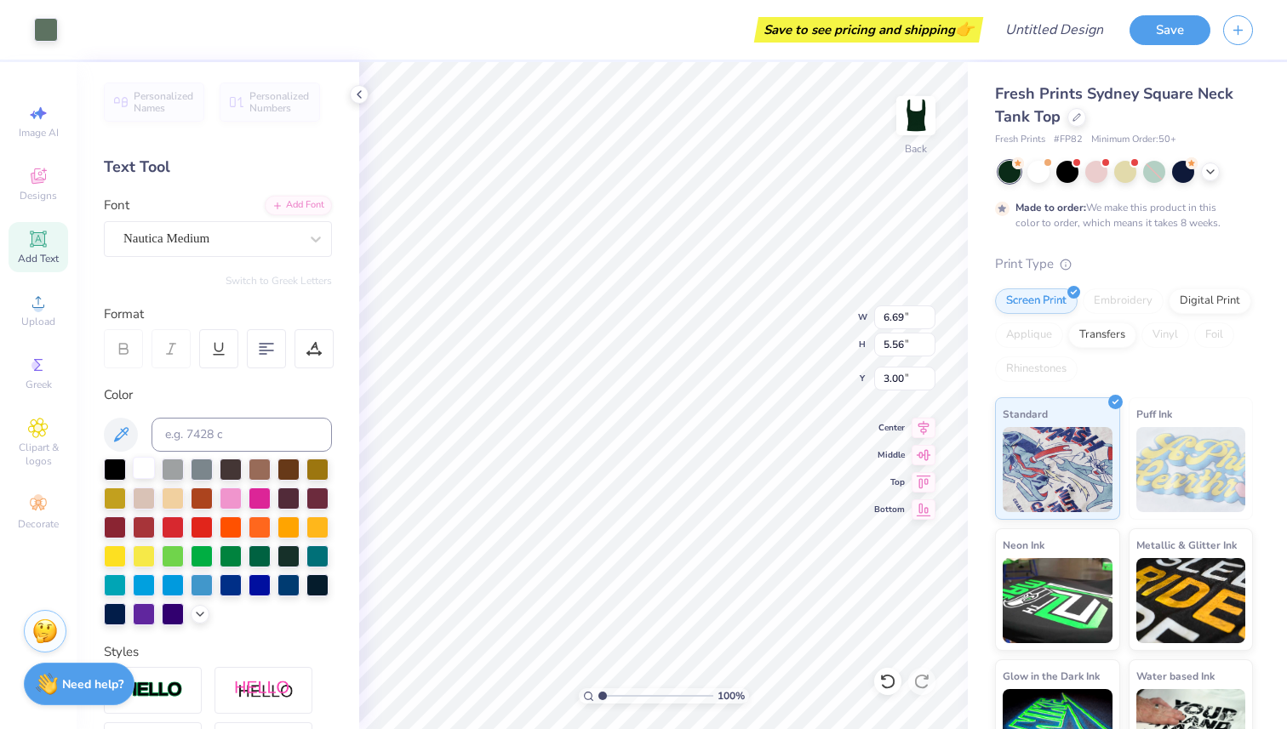
click at [149, 467] on div at bounding box center [144, 468] width 22 height 22
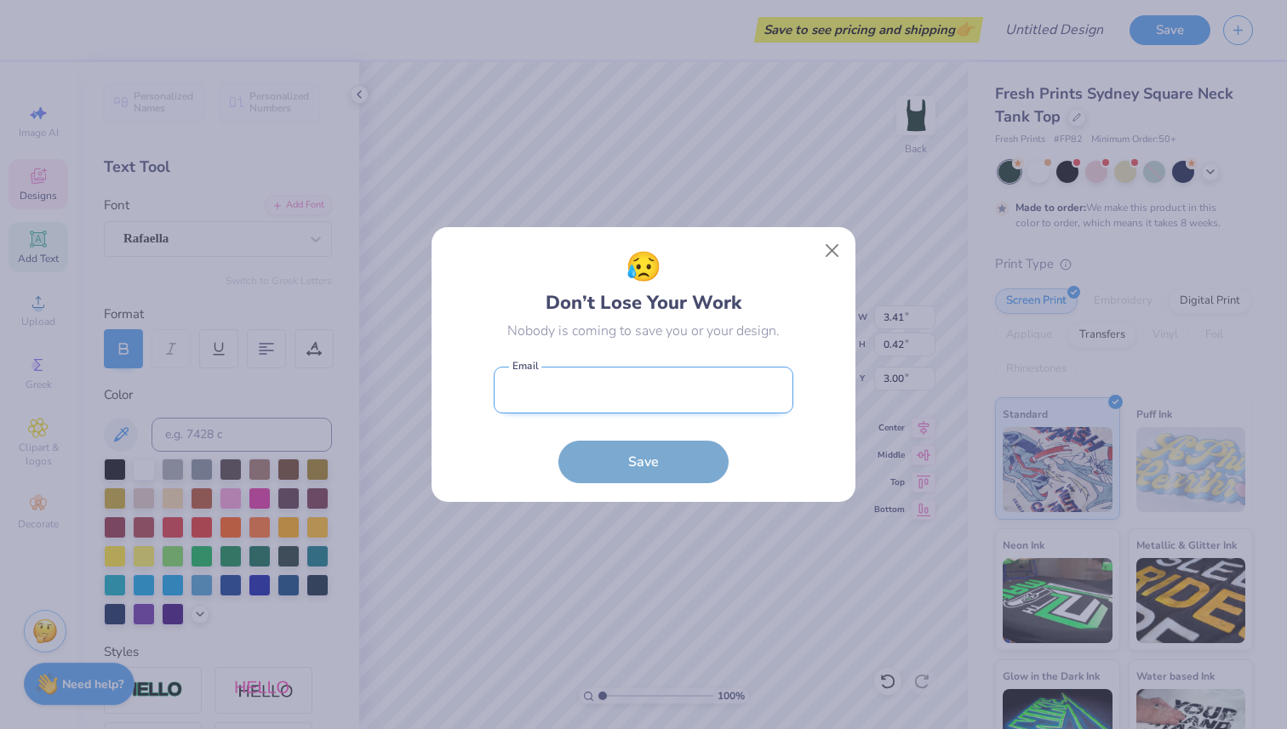
click at [771, 378] on body "Save to see pricing and shipping 👉 Design Title Save Image AI Designs Add Text …" at bounding box center [643, 364] width 1287 height 729
click at [841, 246] on button "Close" at bounding box center [832, 251] width 32 height 32
click at [832, 250] on div "😥 Don’t Lose Your Work Nobody is coming to save you or your design. Email is a …" at bounding box center [643, 364] width 1287 height 729
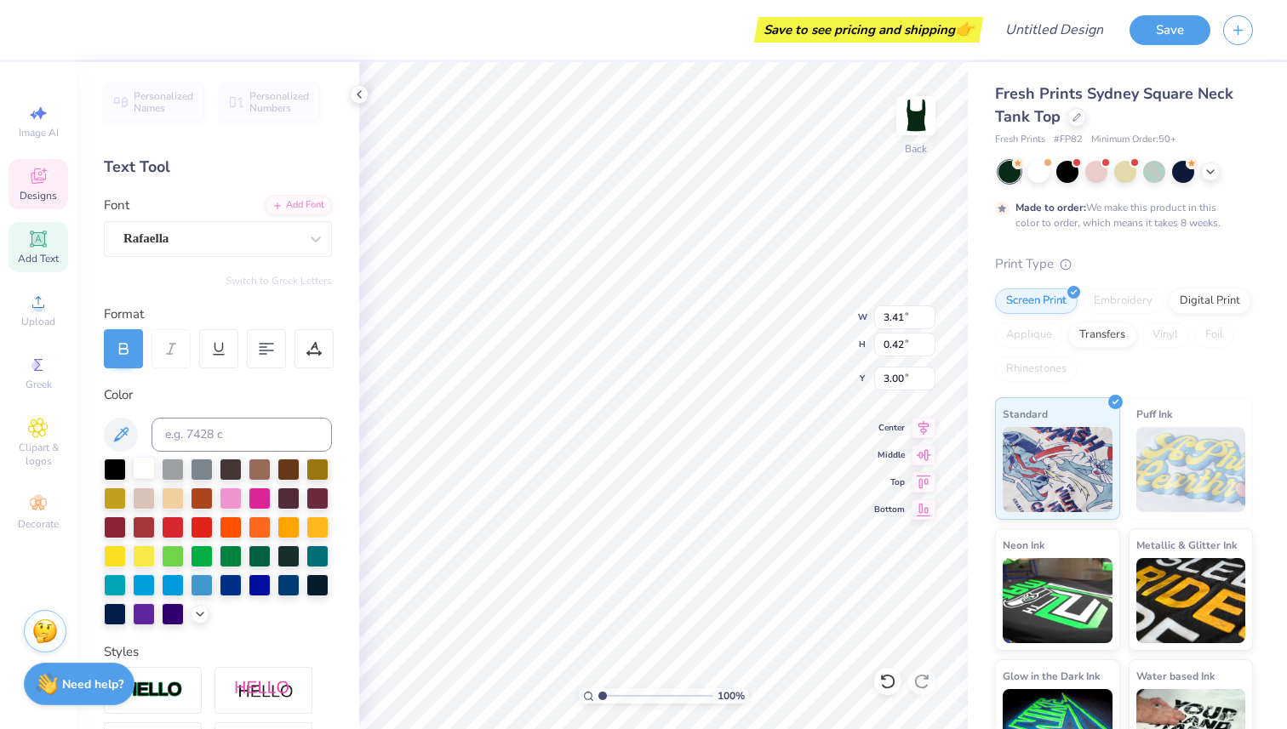
click at [147, 465] on div at bounding box center [144, 468] width 22 height 22
type input "5.75"
type input "3.58"
type input "4.49"
click at [145, 464] on div at bounding box center [144, 468] width 22 height 22
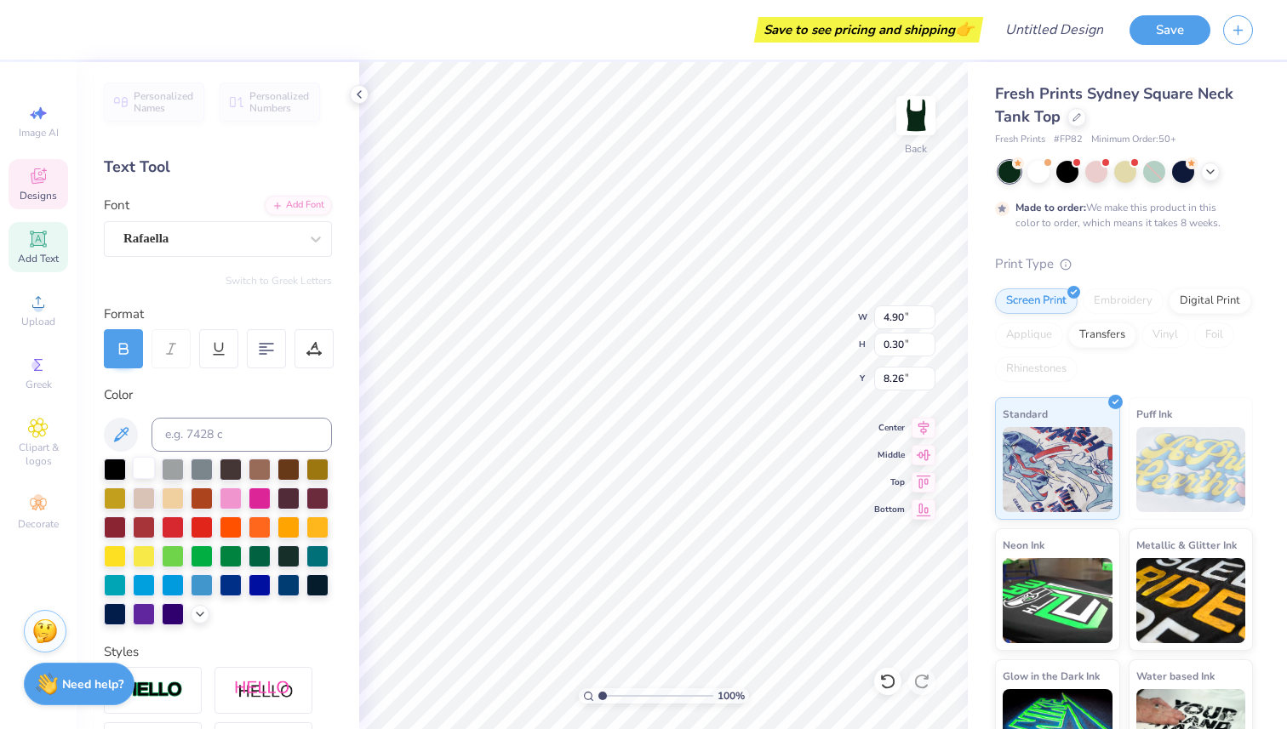
scroll to position [0, 0]
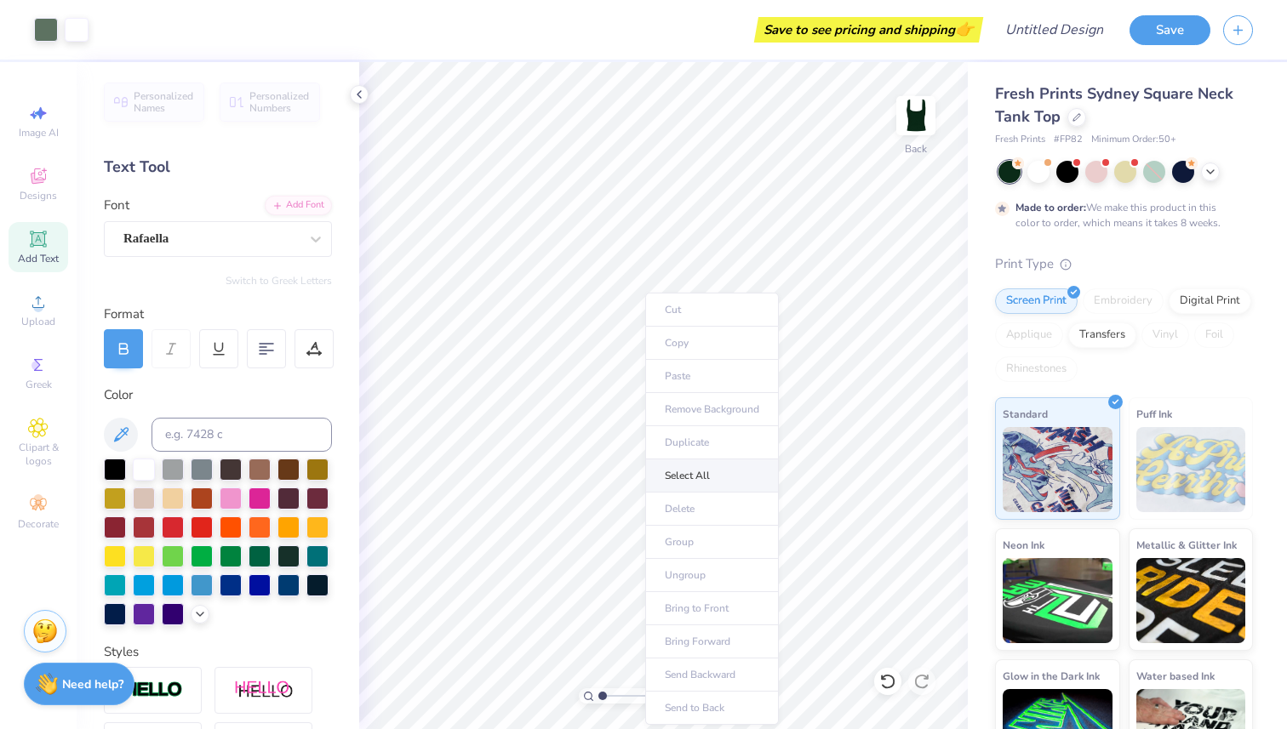
click at [699, 489] on li "Select All" at bounding box center [712, 476] width 134 height 33
click at [152, 468] on div at bounding box center [144, 468] width 22 height 22
click at [151, 468] on div at bounding box center [144, 468] width 22 height 22
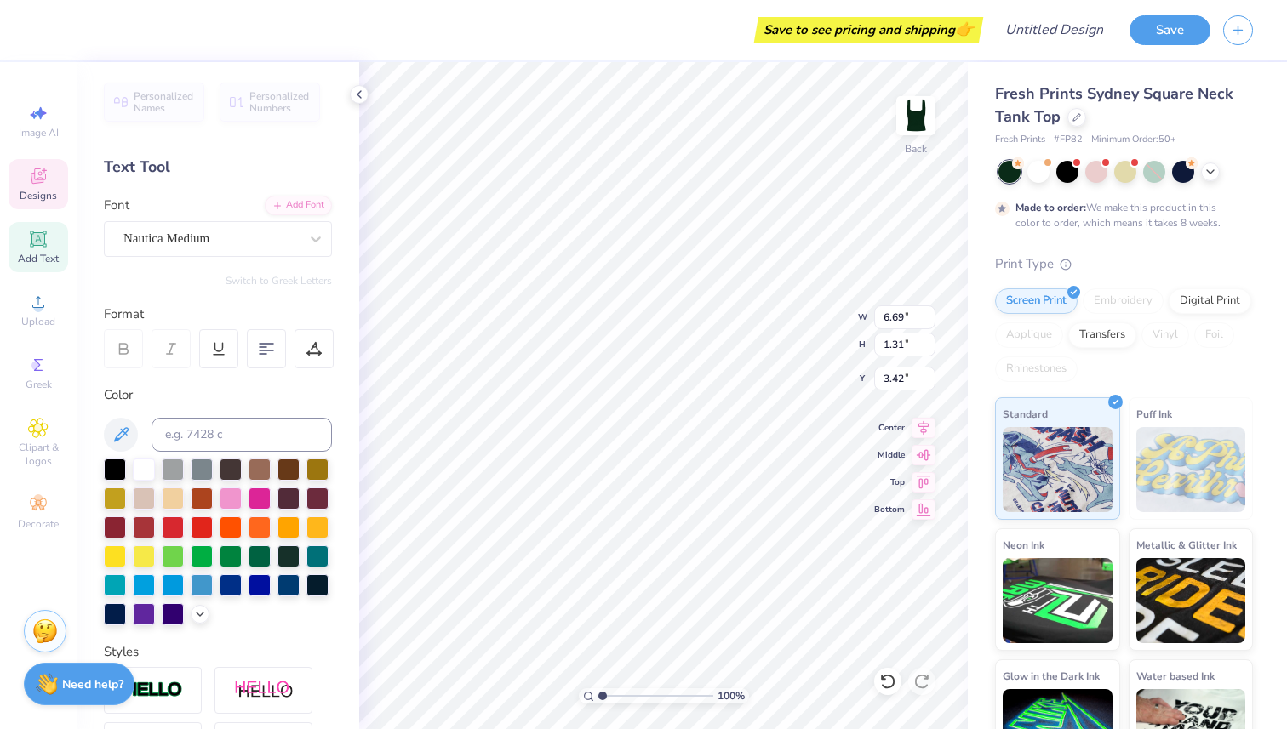
type textarea "Alpha Epsilon Phi"
click at [60, 187] on div "Designs" at bounding box center [39, 184] width 60 height 50
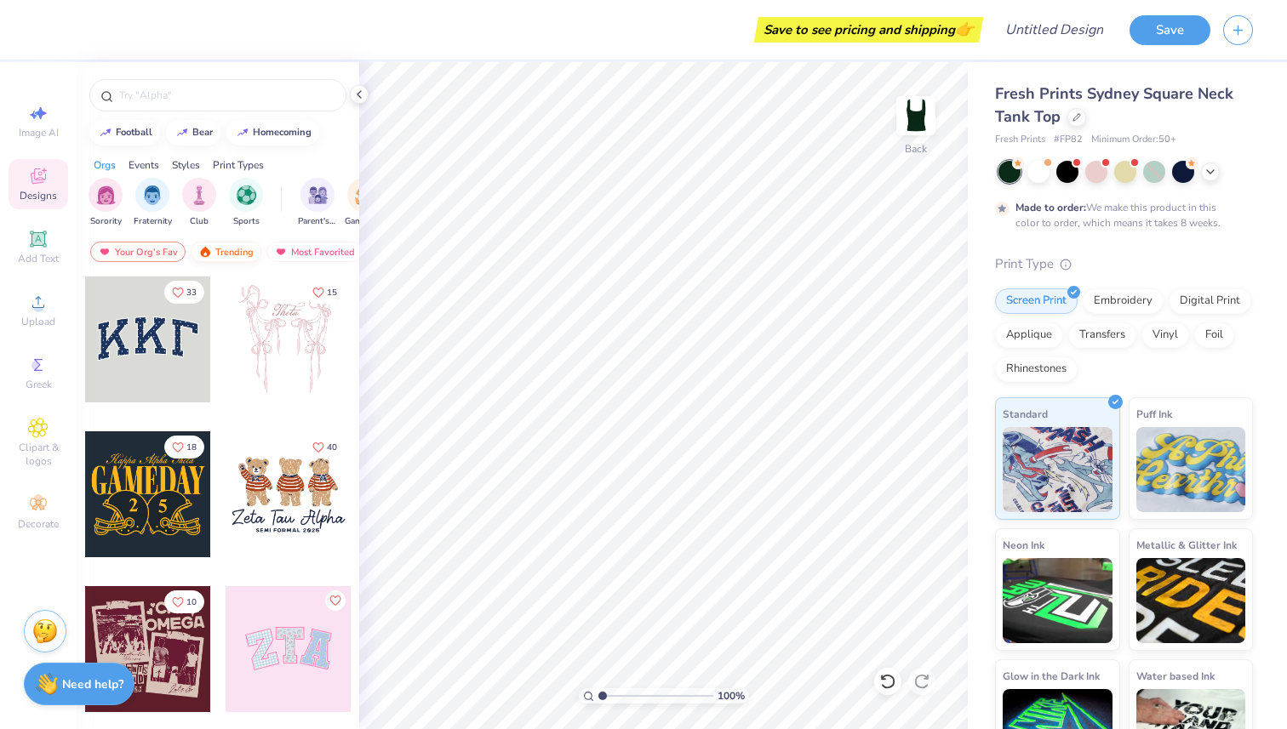
click at [236, 250] on div "Trending" at bounding box center [226, 252] width 71 height 20
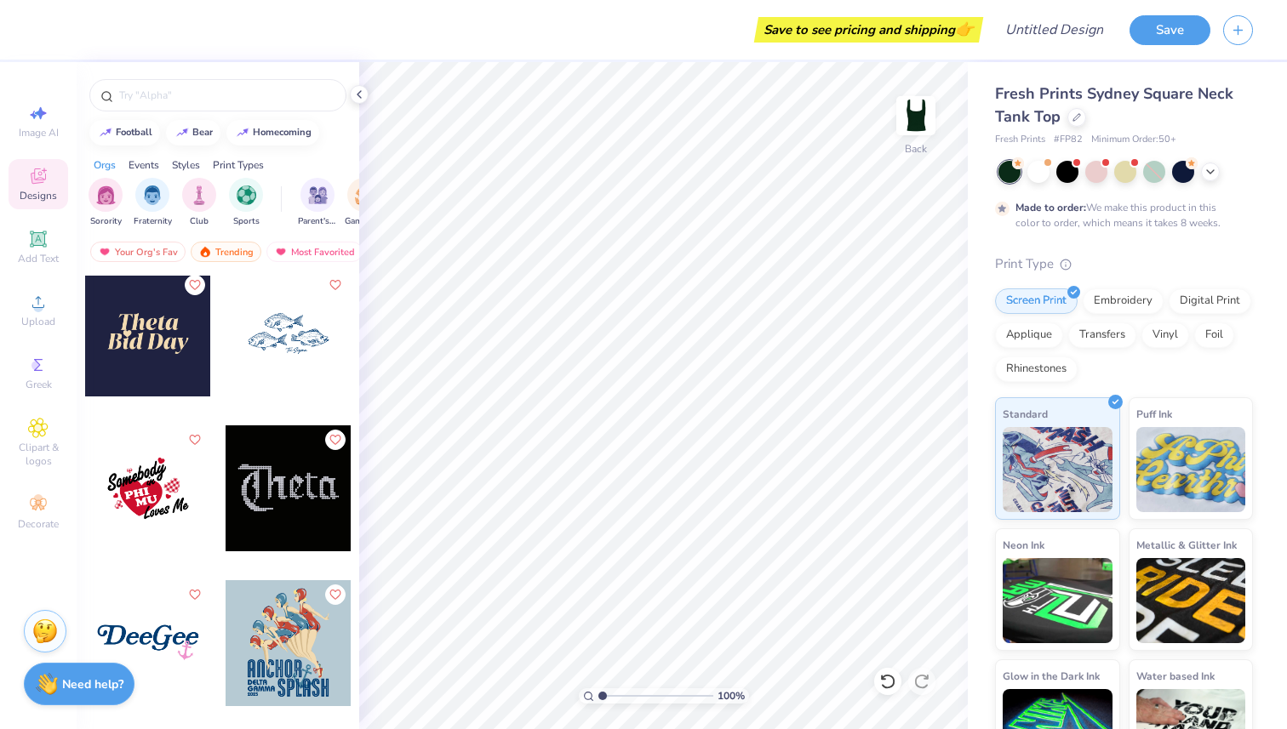
scroll to position [8683, 0]
click at [217, 94] on input "text" at bounding box center [226, 95] width 218 height 17
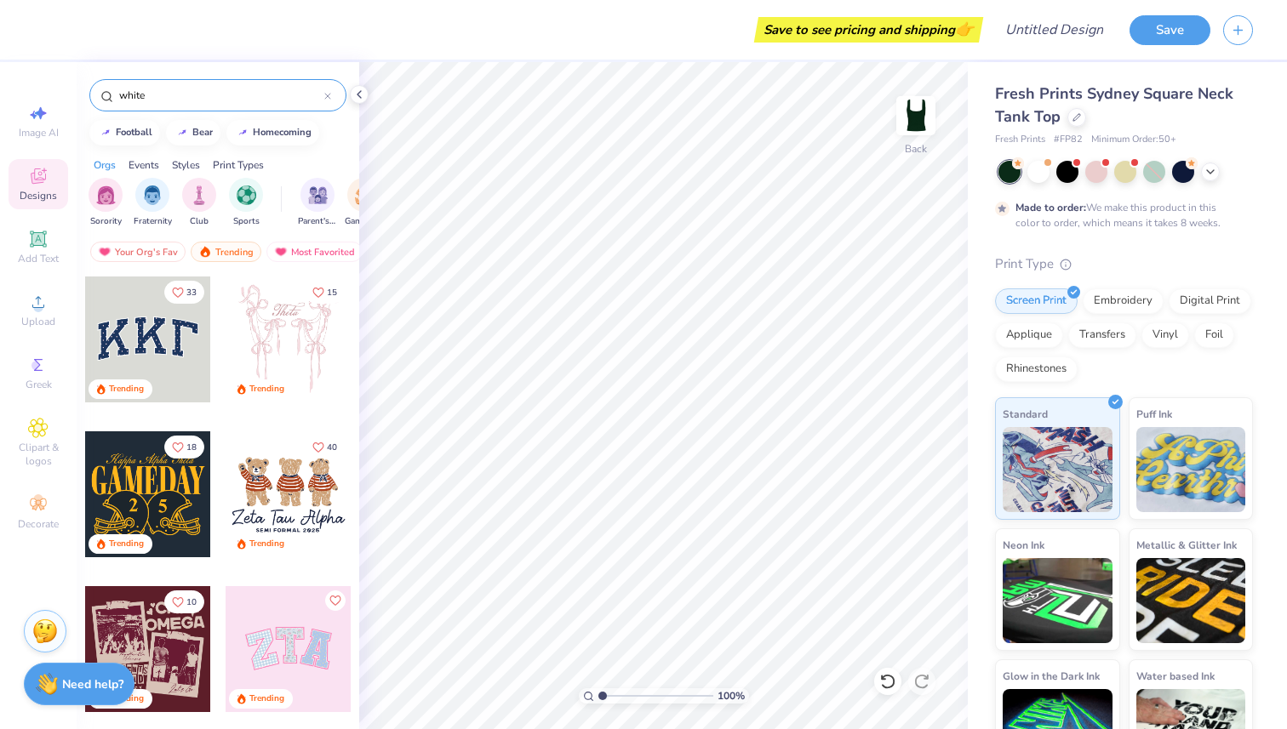
type input "white"
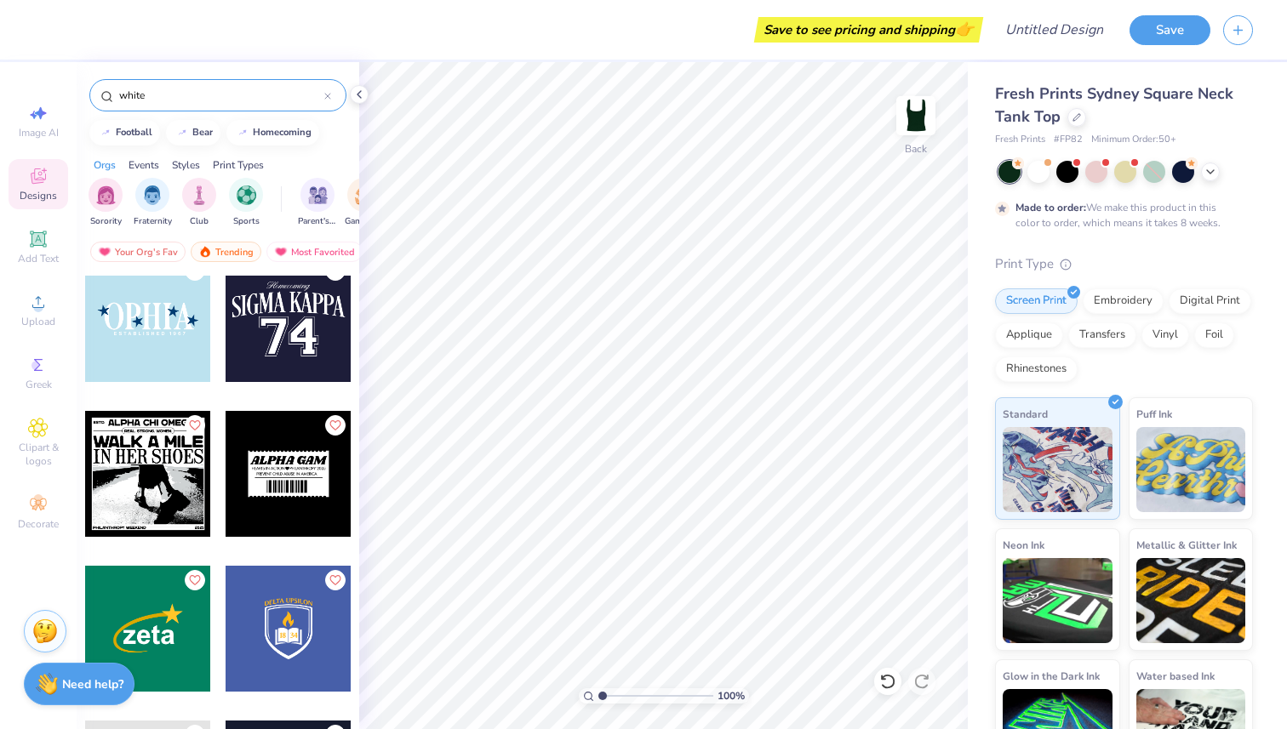
scroll to position [796, 0]
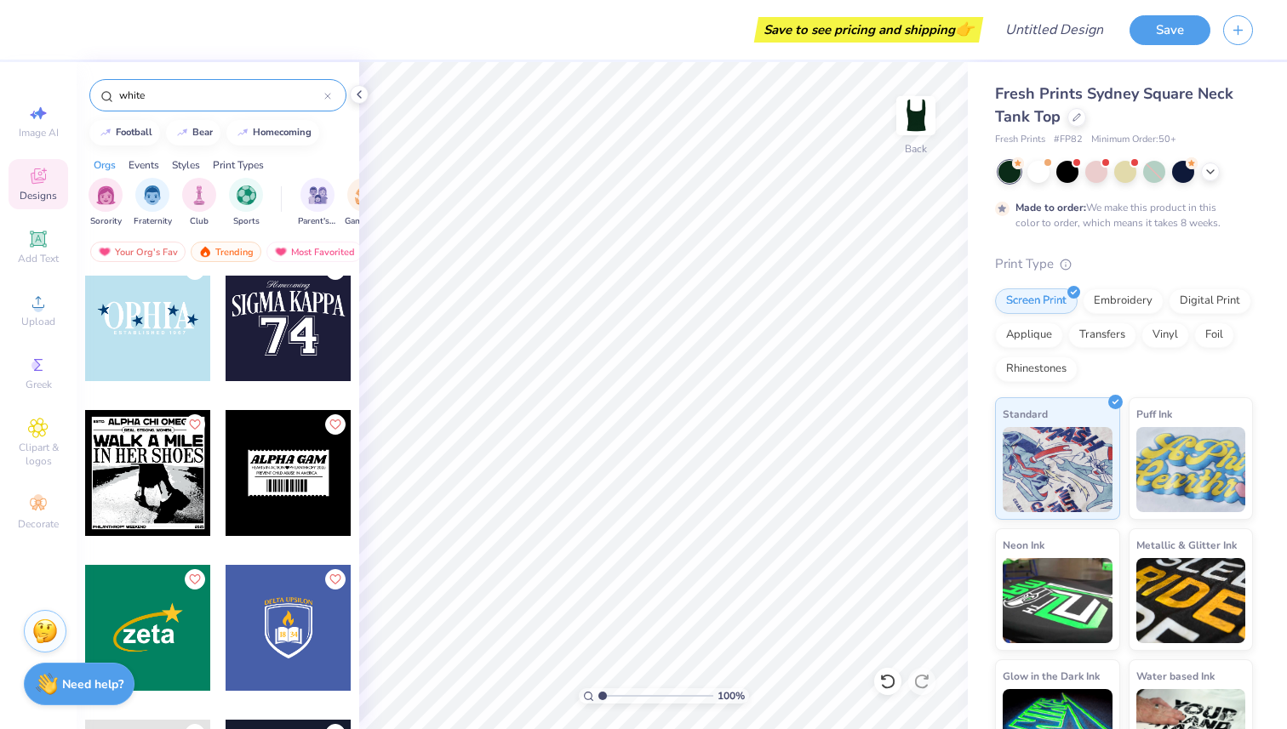
click at [114, 465] on div at bounding box center [148, 473] width 126 height 126
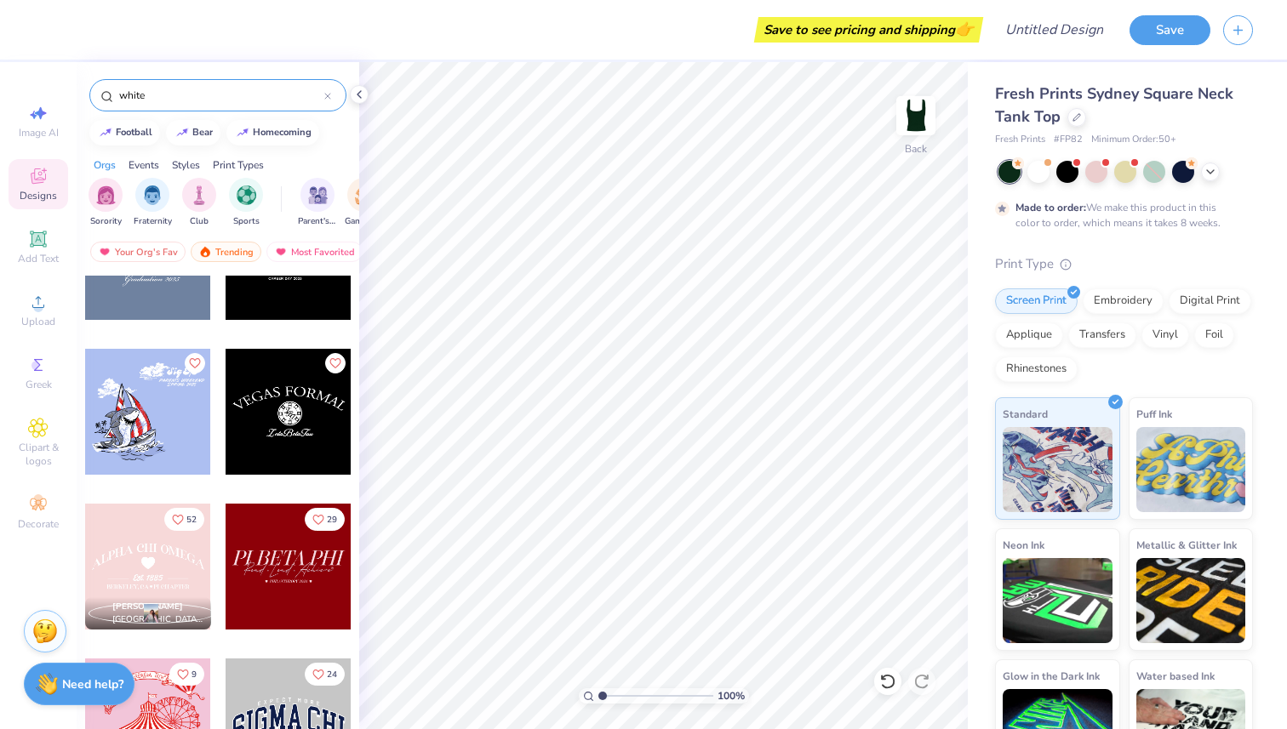
scroll to position [3036, 0]
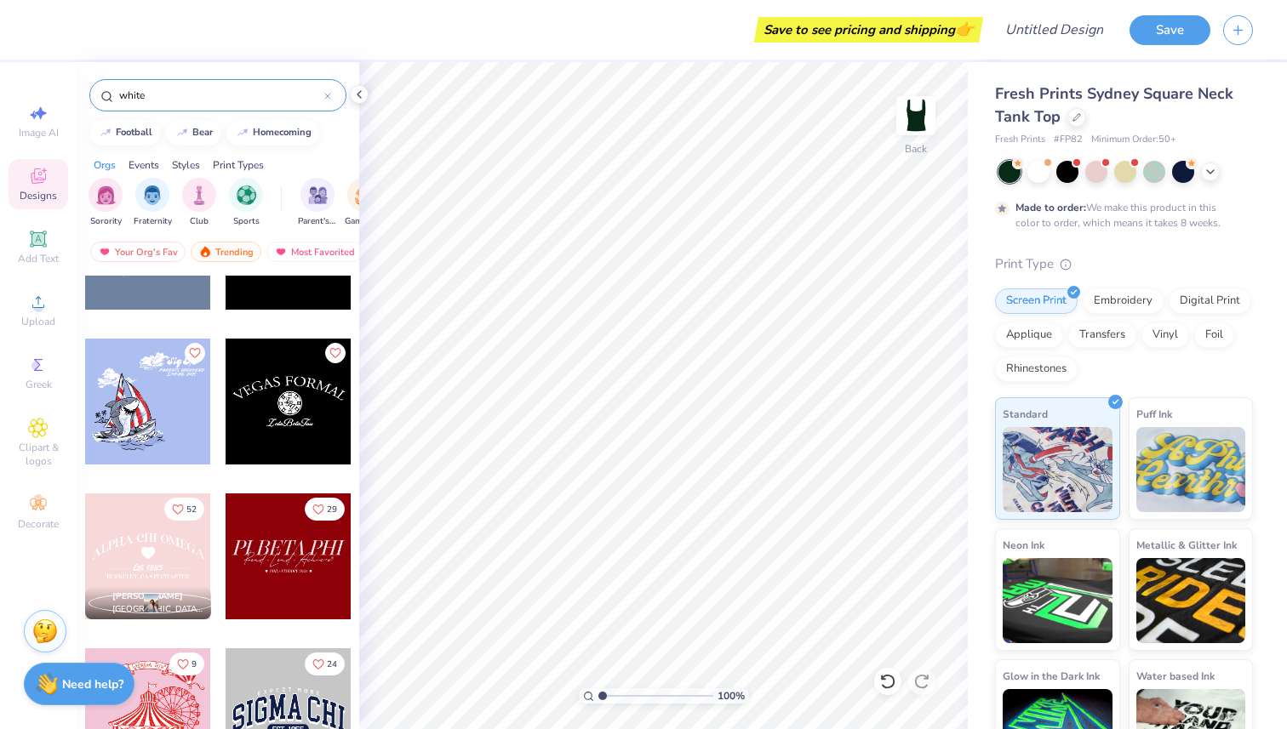
click at [284, 579] on div at bounding box center [289, 557] width 126 height 126
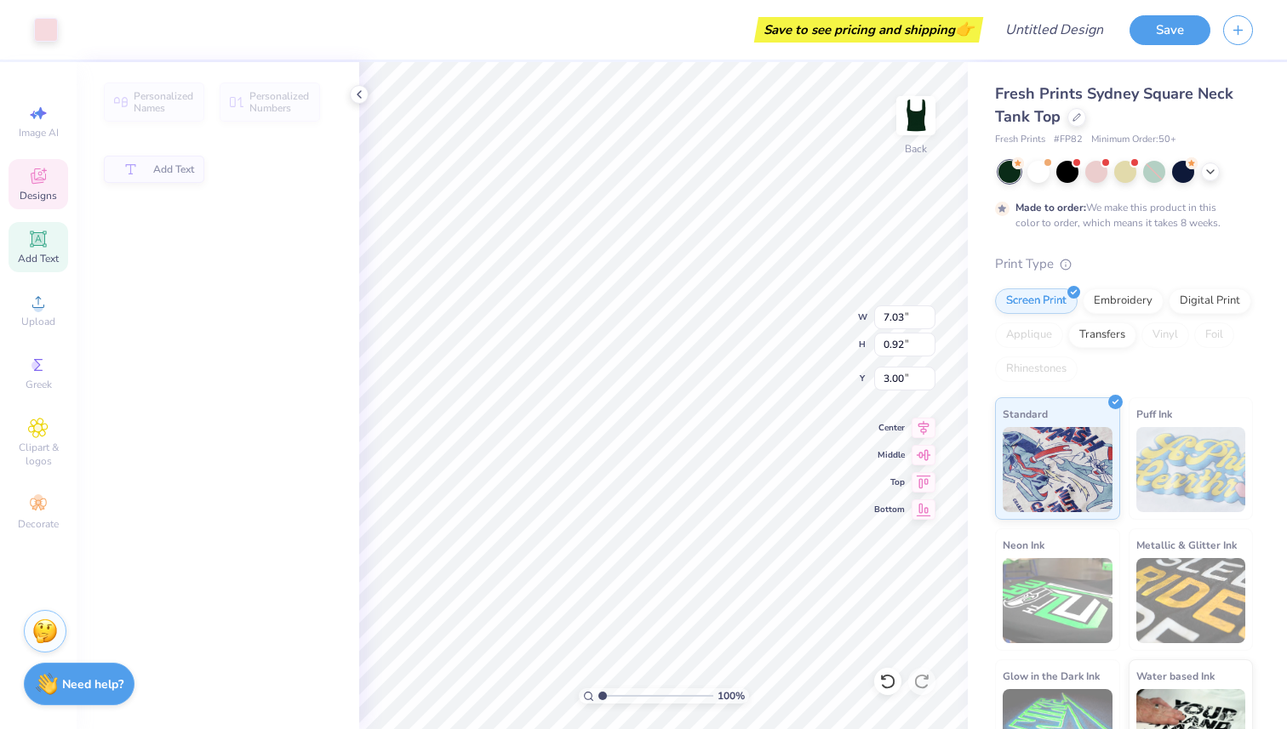
type input "0.92"
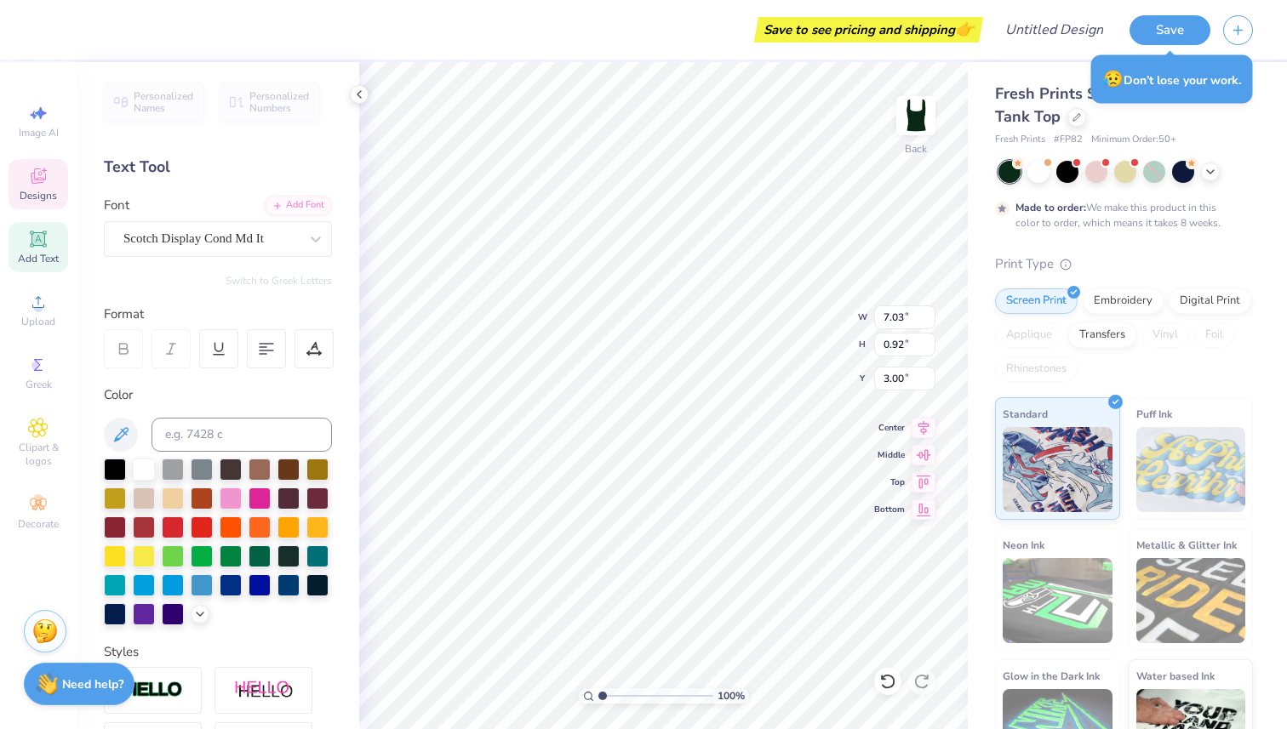
scroll to position [0, 0]
click at [139, 465] on div at bounding box center [144, 468] width 22 height 22
type textarea "a"
type textarea "Alpha Epsilon Phi"
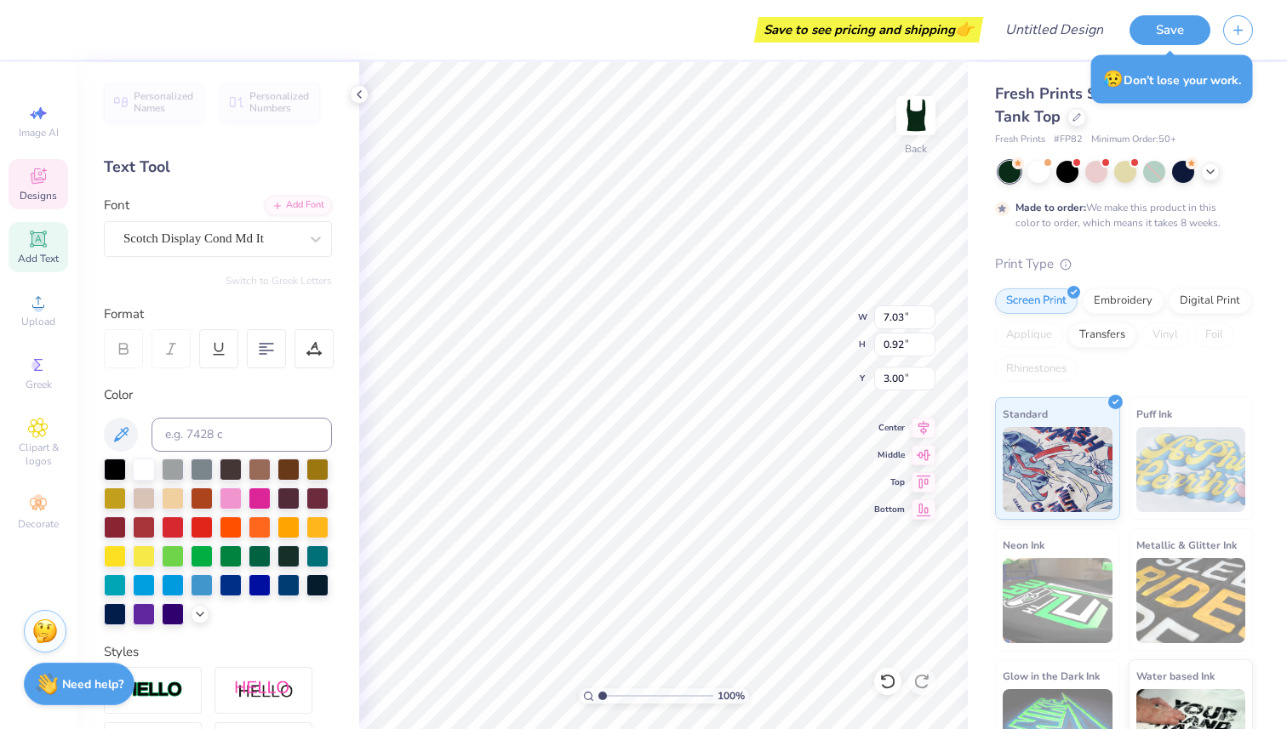
type input "5.54"
type input "1.12"
type input "3.64"
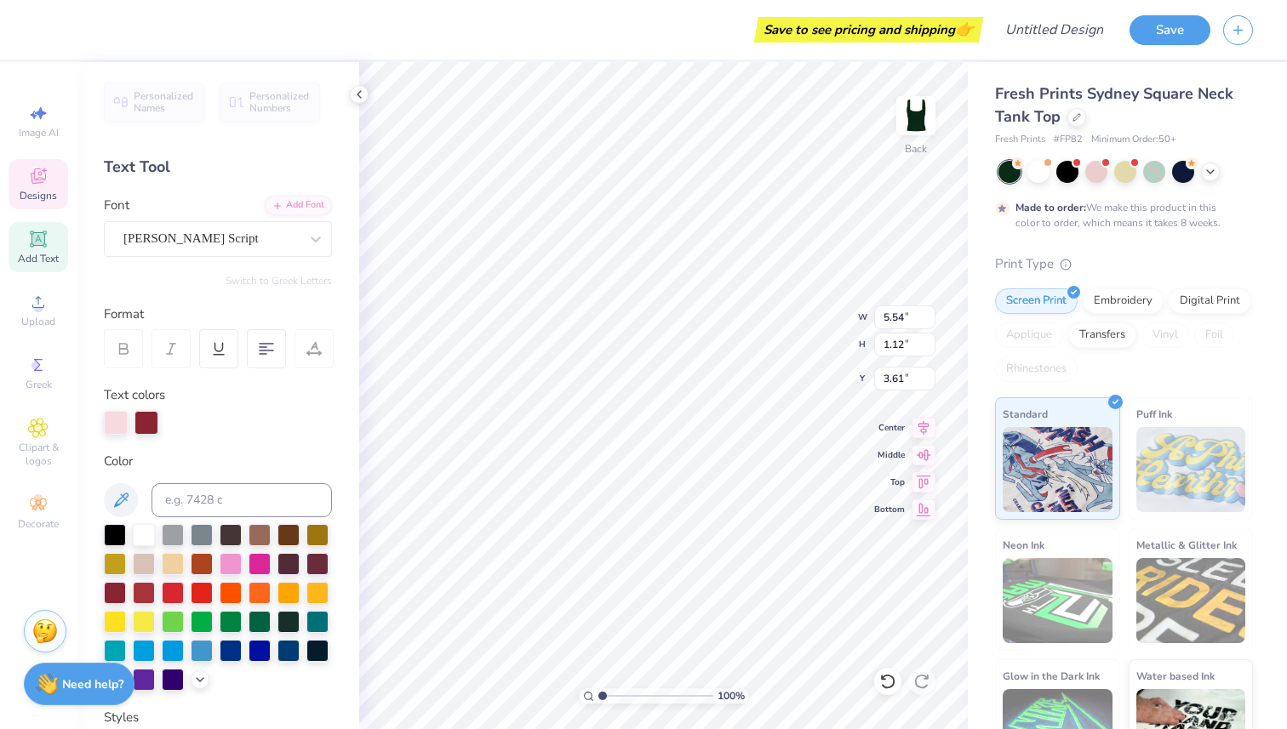
scroll to position [0, 6]
type textarea "Wisdom > Strength > Achieve"
type input "5.57"
type textarea "Wisdom > Strength > Dignity"
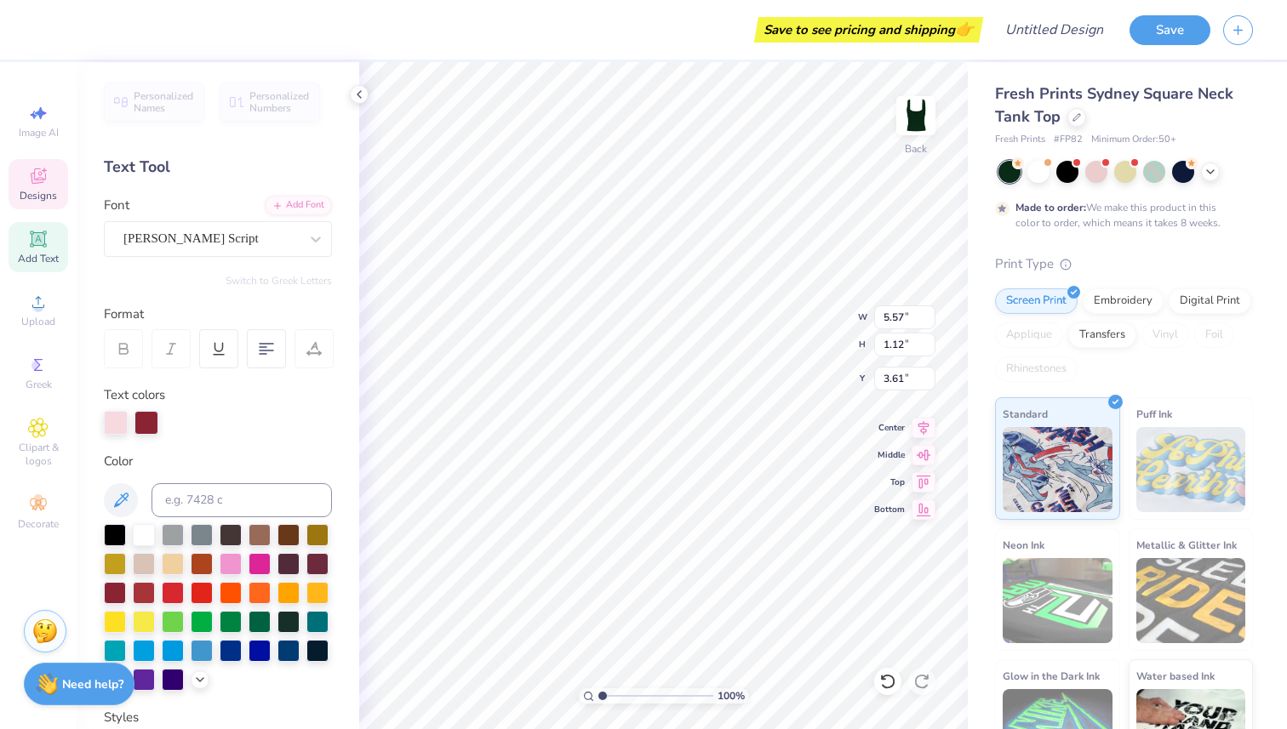
scroll to position [0, 9]
type input "1.13"
type input "5.62"
click at [137, 534] on div at bounding box center [144, 534] width 22 height 22
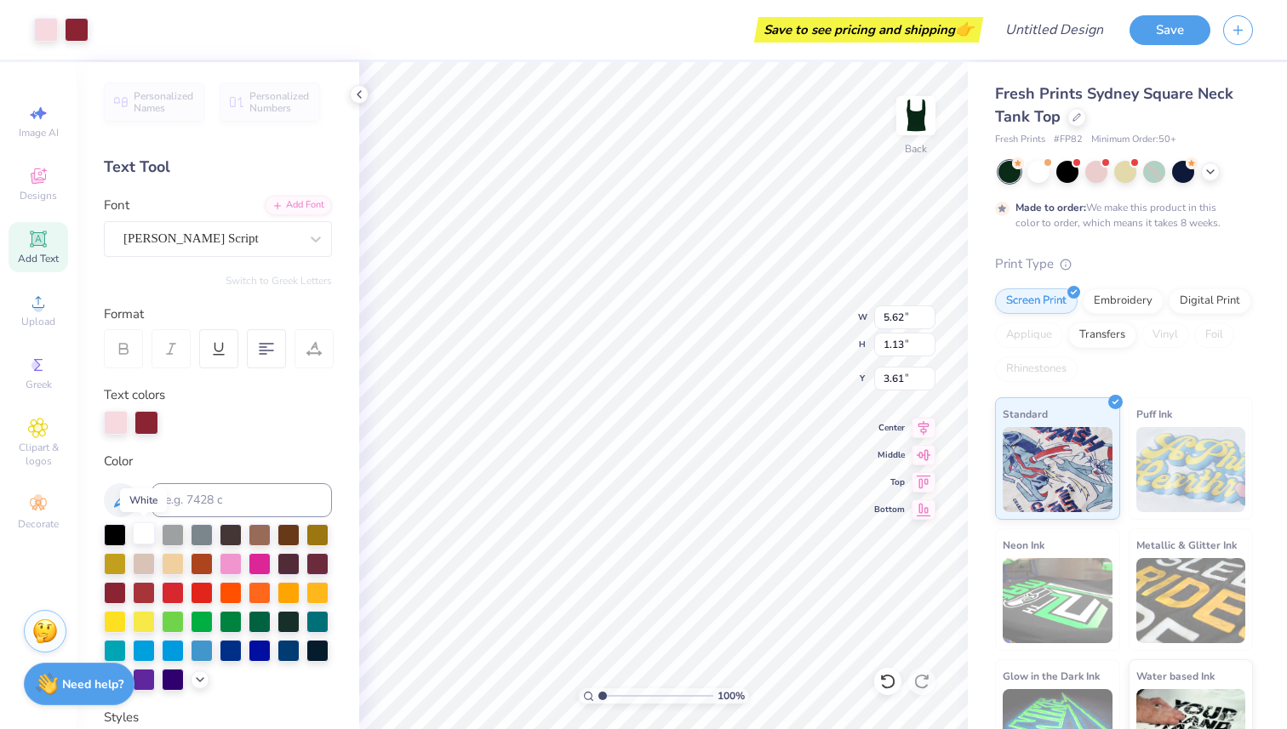
click at [137, 534] on div at bounding box center [144, 534] width 22 height 22
type input "3.71"
click at [141, 419] on div at bounding box center [146, 421] width 24 height 24
click at [113, 425] on div at bounding box center [116, 421] width 24 height 24
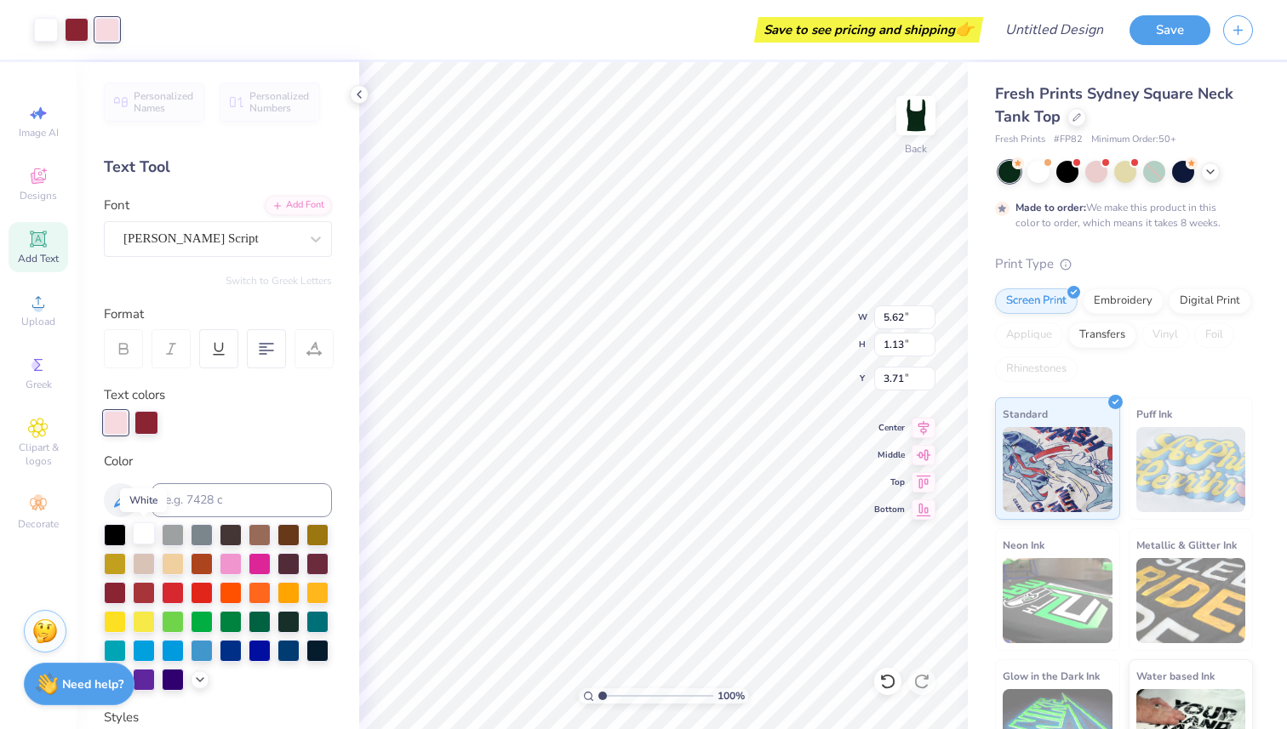
click at [146, 538] on div at bounding box center [144, 534] width 22 height 22
drag, startPoint x: 144, startPoint y: 532, endPoint x: 146, endPoint y: 421, distance: 110.7
click at [146, 421] on div "Personalized Names Personalized Numbers Text Tool Add Font Font [PERSON_NAME] S…" at bounding box center [218, 395] width 283 height 667
click at [141, 529] on div at bounding box center [144, 534] width 22 height 22
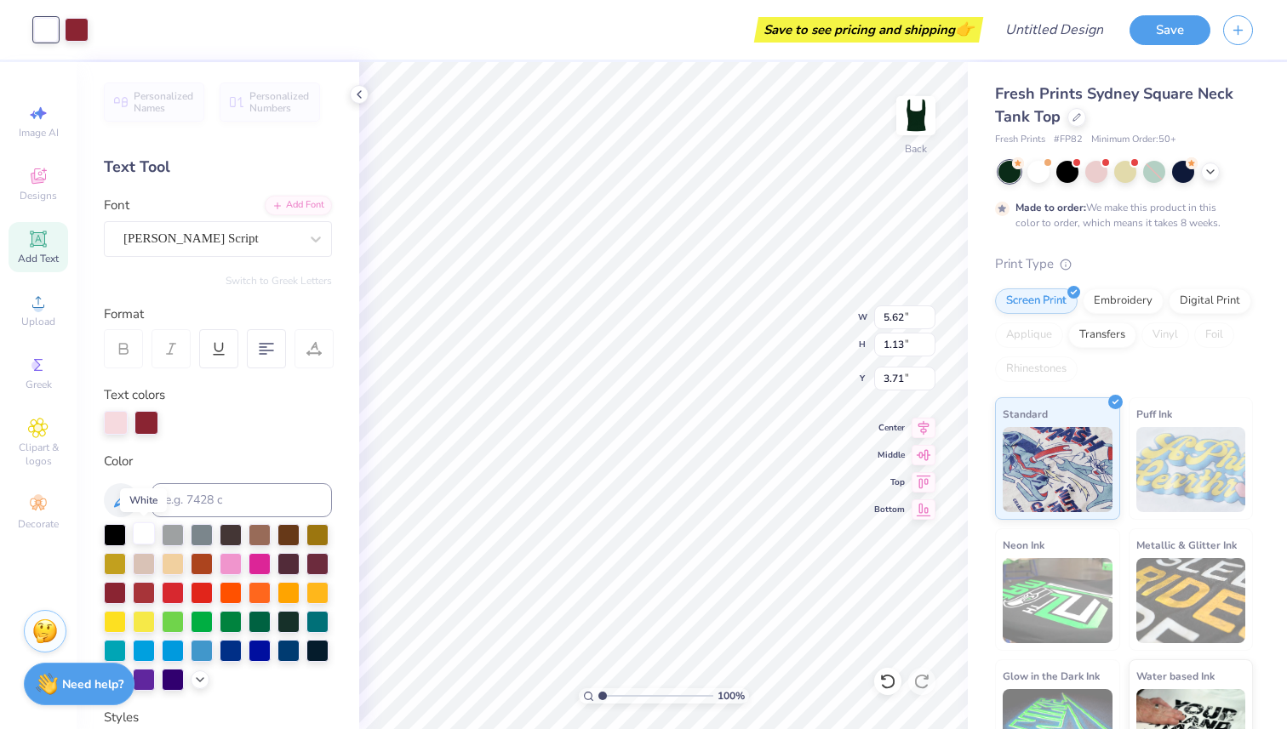
click at [141, 529] on div at bounding box center [144, 534] width 22 height 22
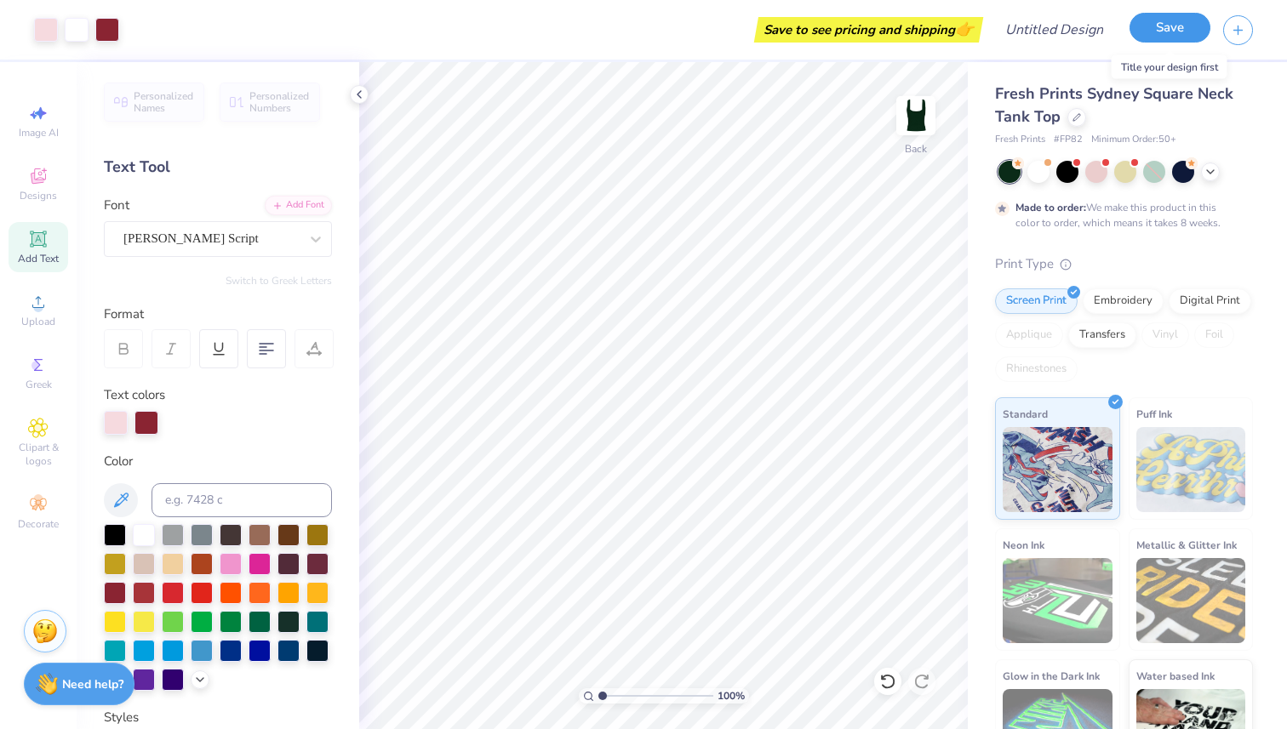
click at [1158, 26] on button "Save" at bounding box center [1170, 28] width 81 height 30
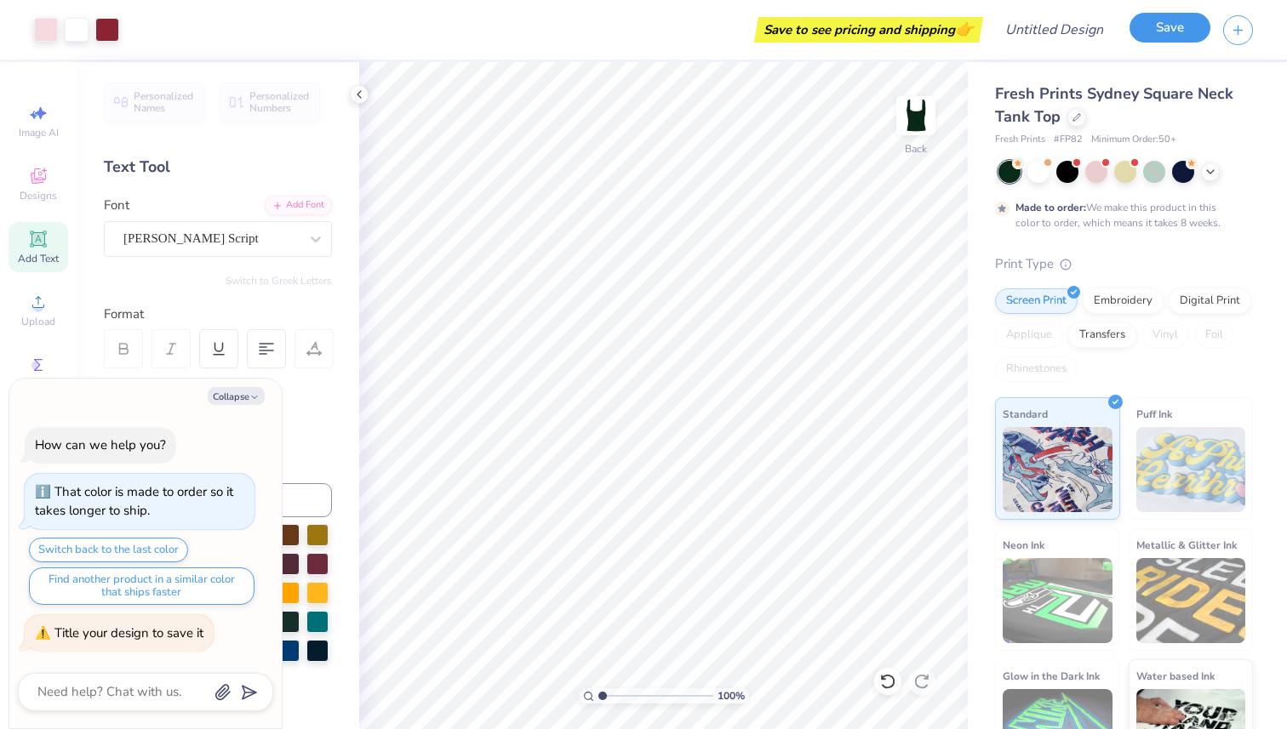
click at [1158, 26] on button "Save" at bounding box center [1170, 28] width 81 height 30
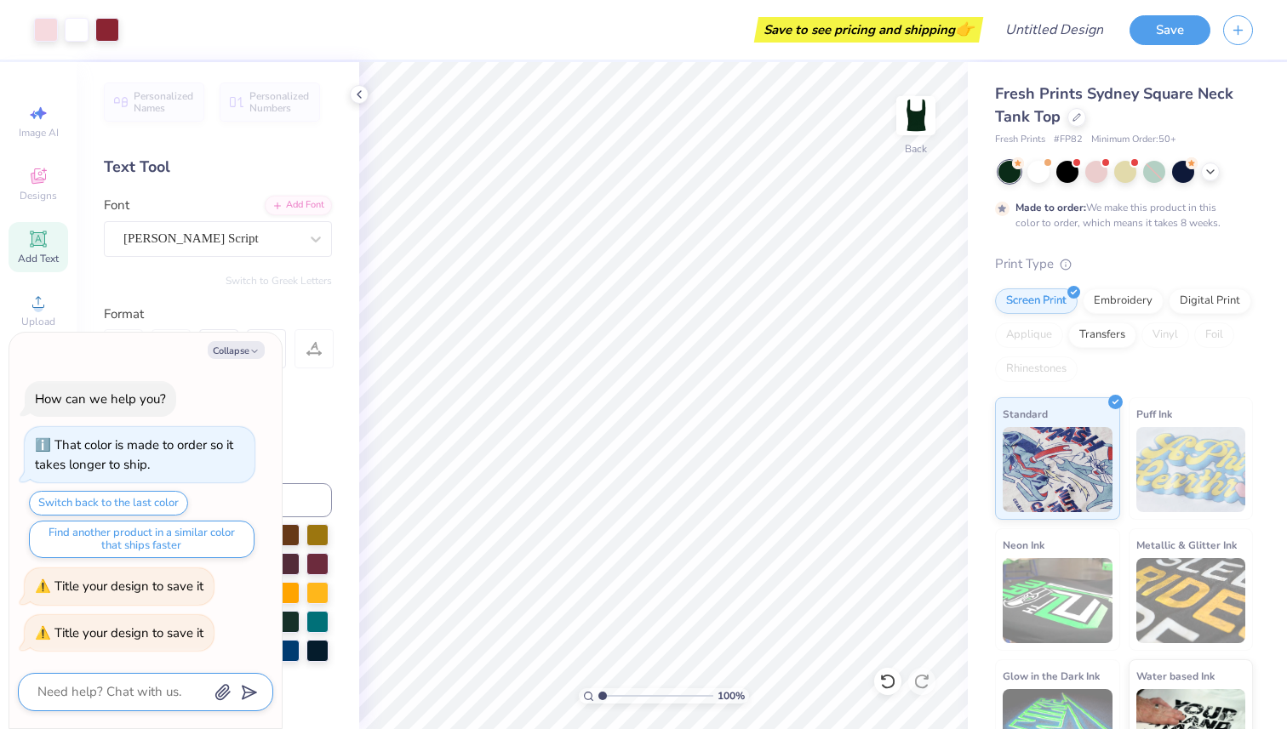
paste textarea "[URL][DOMAIN_NAME]"
type textarea "x"
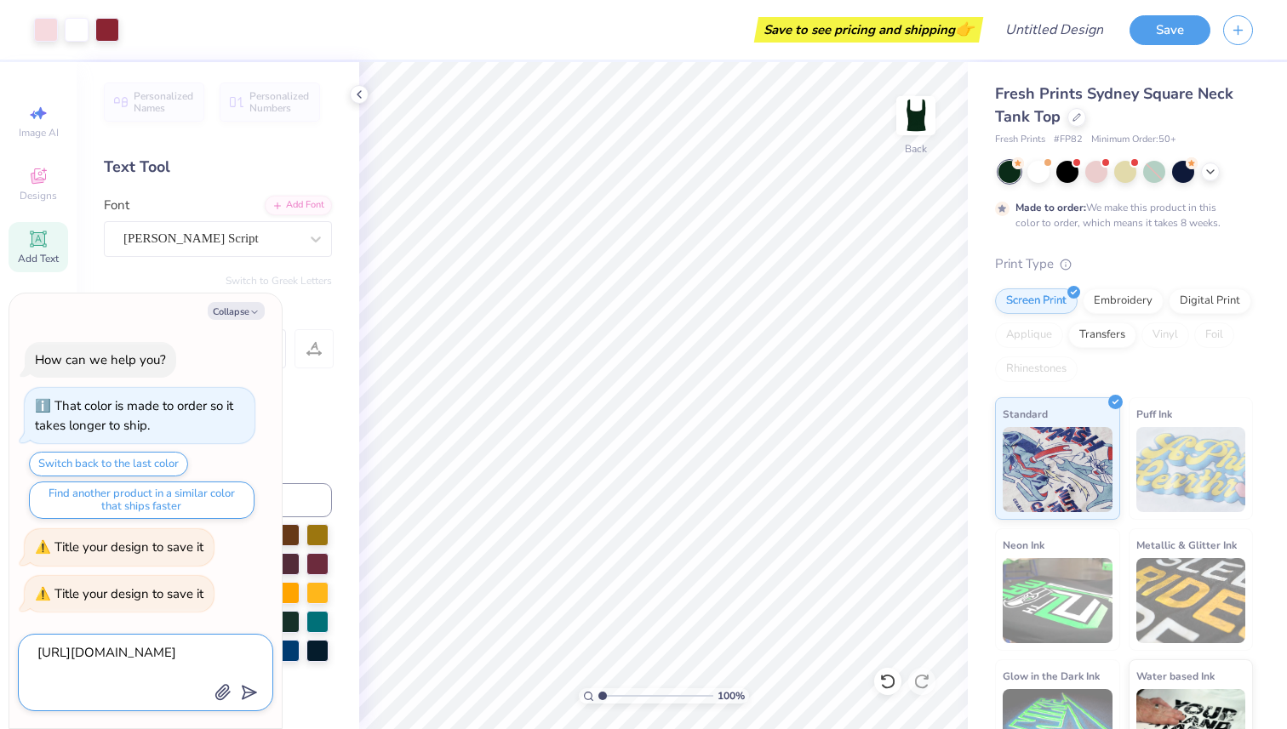
scroll to position [34, 0]
type textarea "[URL][DOMAIN_NAME]"
type textarea "x"
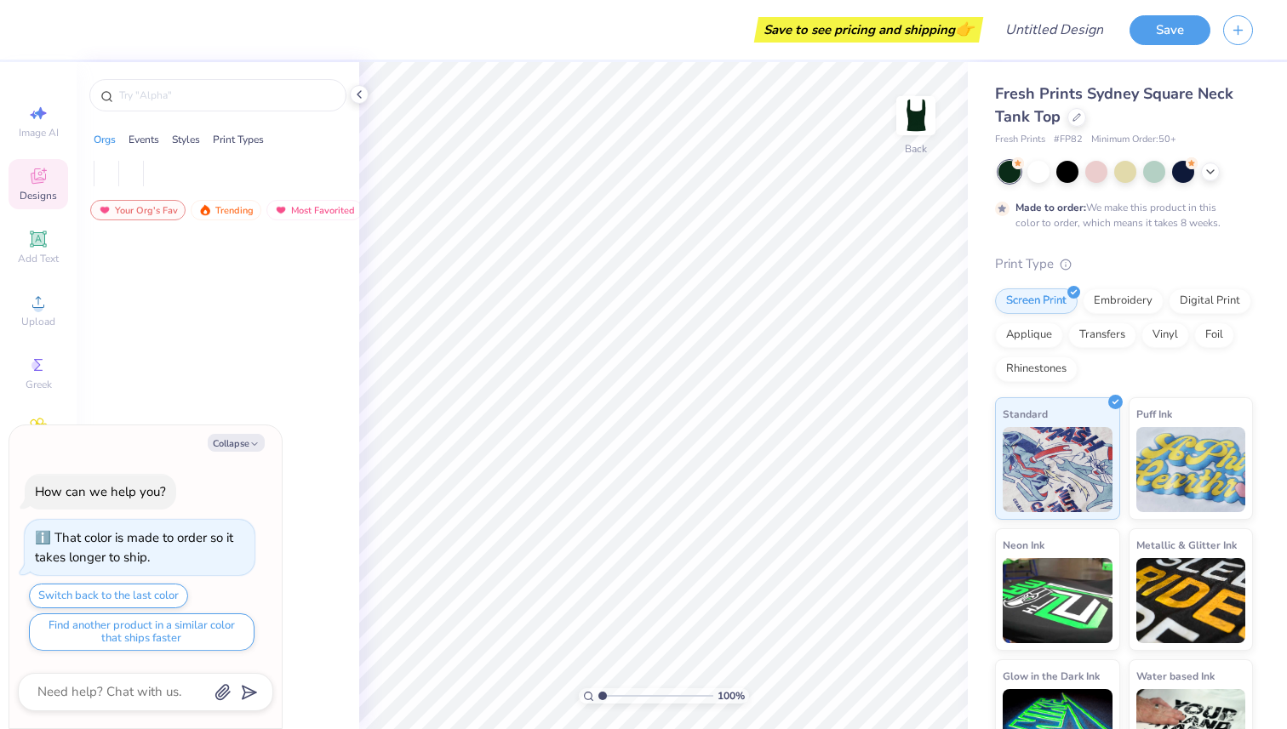
type textarea "x"
